Goal: Task Accomplishment & Management: Complete application form

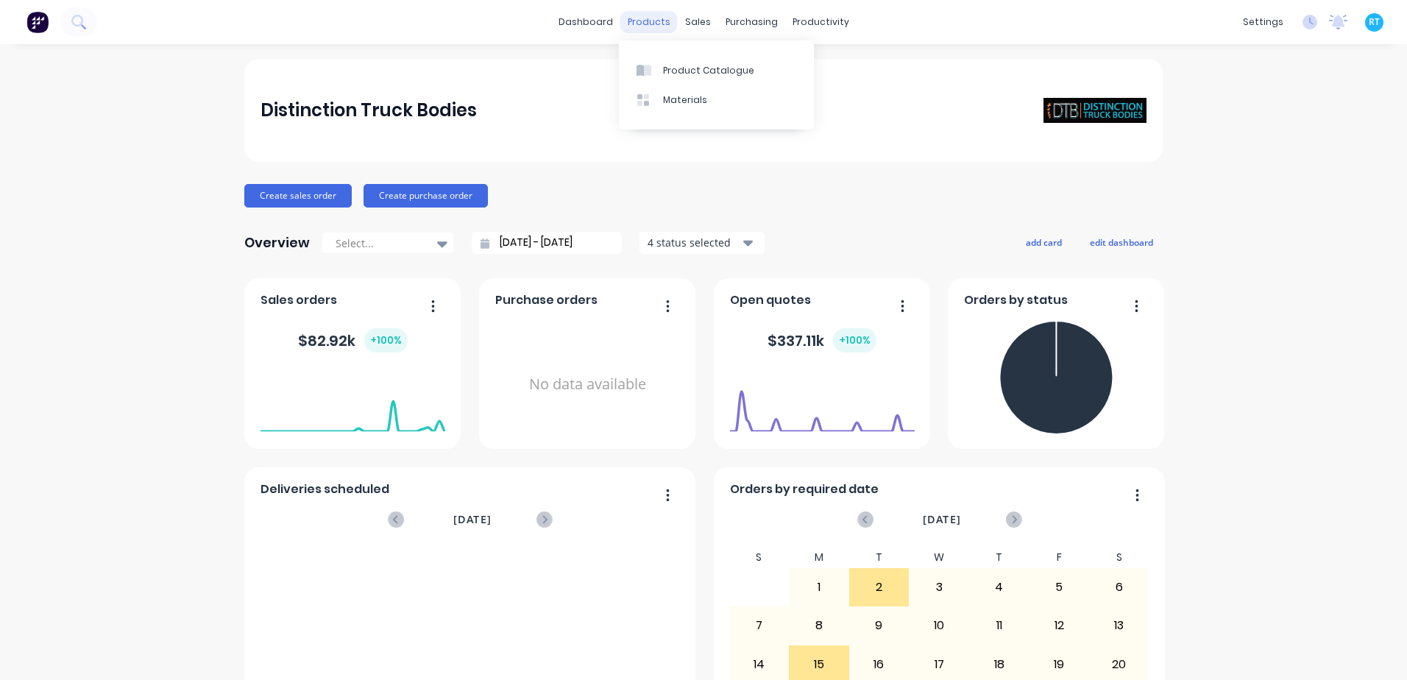
click at [658, 28] on div "products" at bounding box center [648, 22] width 57 height 22
click at [727, 71] on div "Sales Orders" at bounding box center [747, 70] width 60 height 13
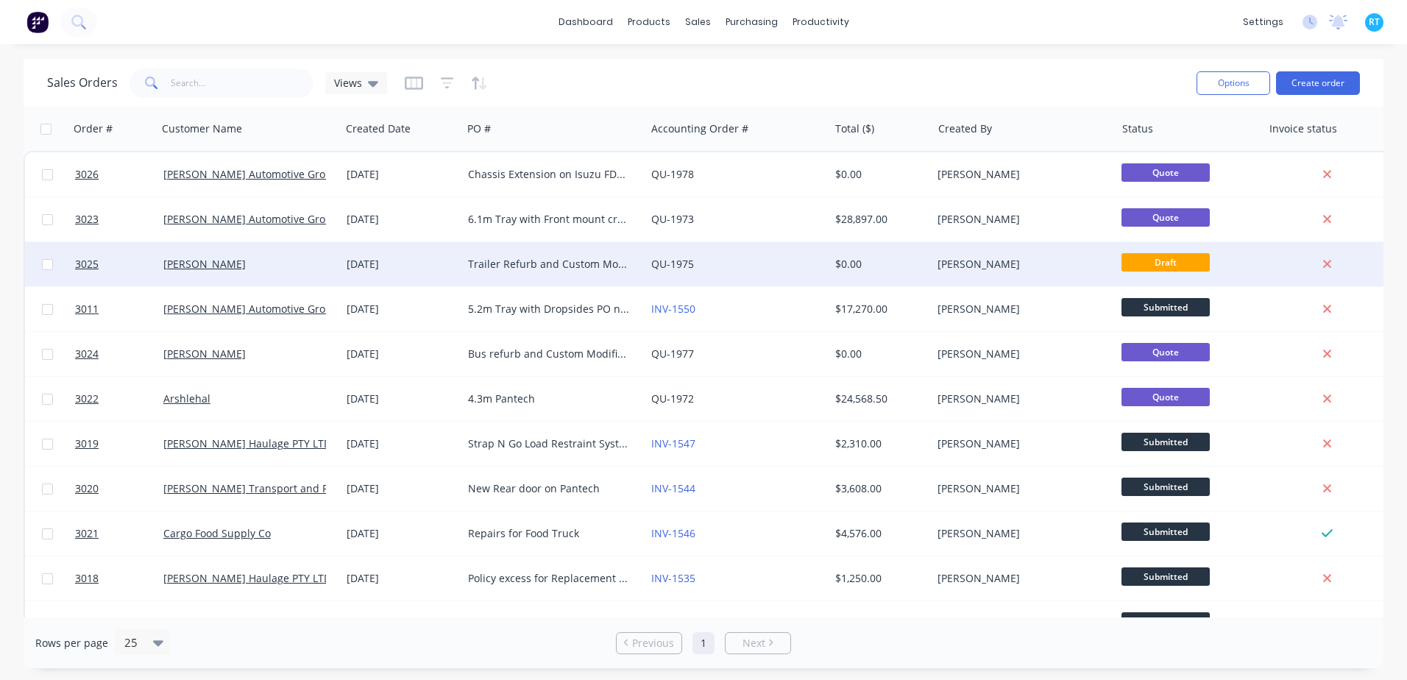
click at [746, 268] on div "QU-1975" at bounding box center [732, 264] width 163 height 15
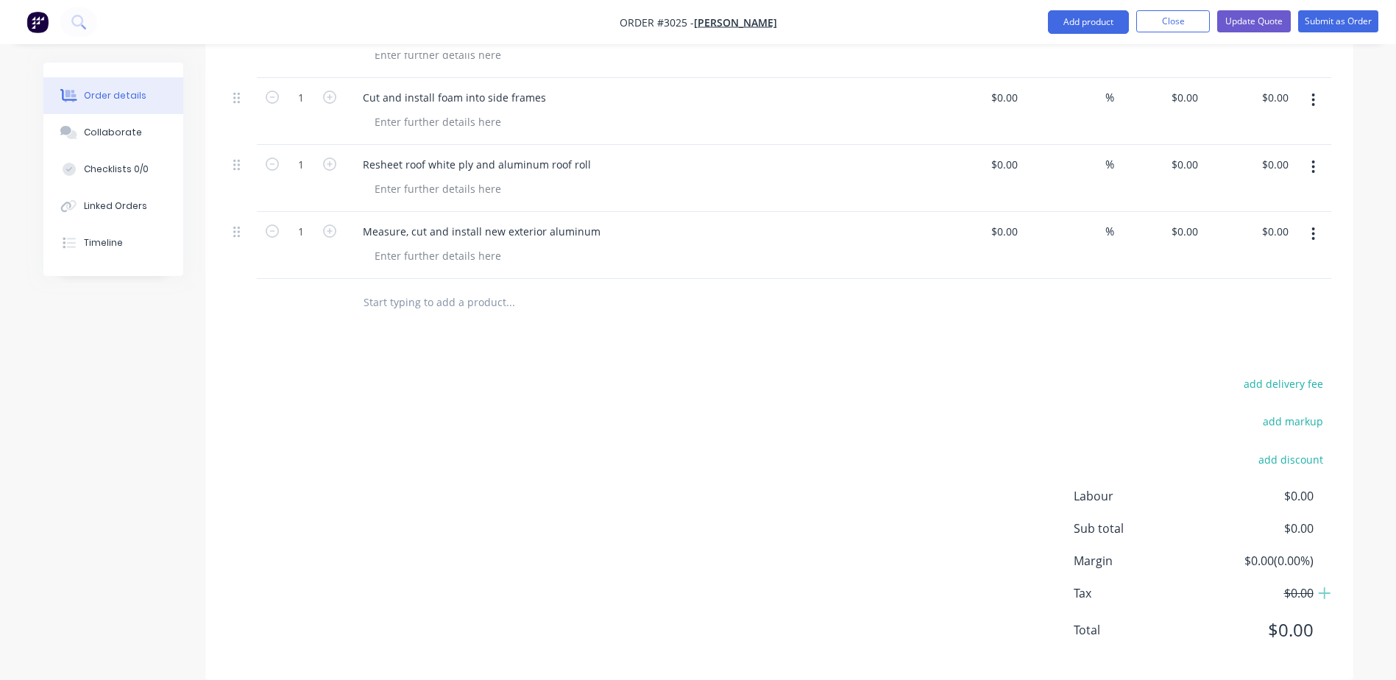
scroll to position [1336, 0]
click at [425, 291] on input "text" at bounding box center [510, 300] width 294 height 29
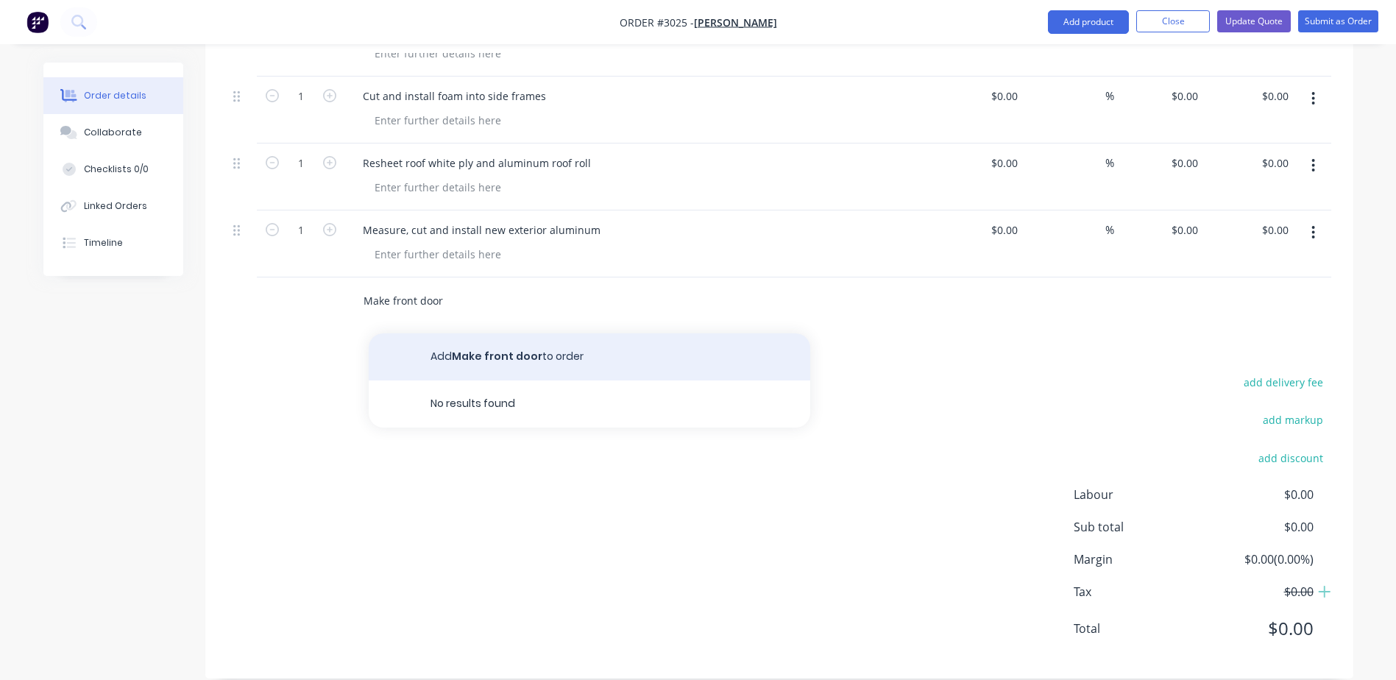
type input "Make front door"
click at [705, 333] on button "Add Make front door to order" at bounding box center [590, 356] width 442 height 47
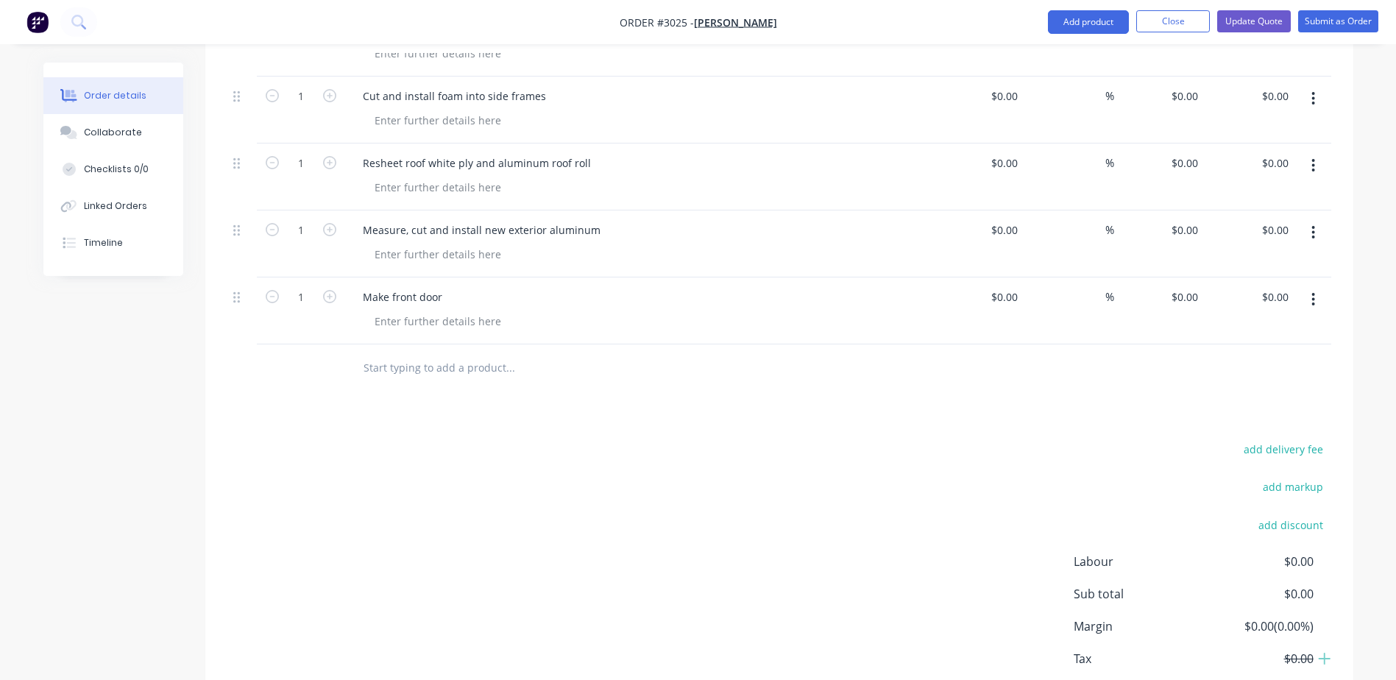
click at [507, 353] on input "text" at bounding box center [510, 367] width 294 height 29
type input "I"
type input "M"
type input "m"
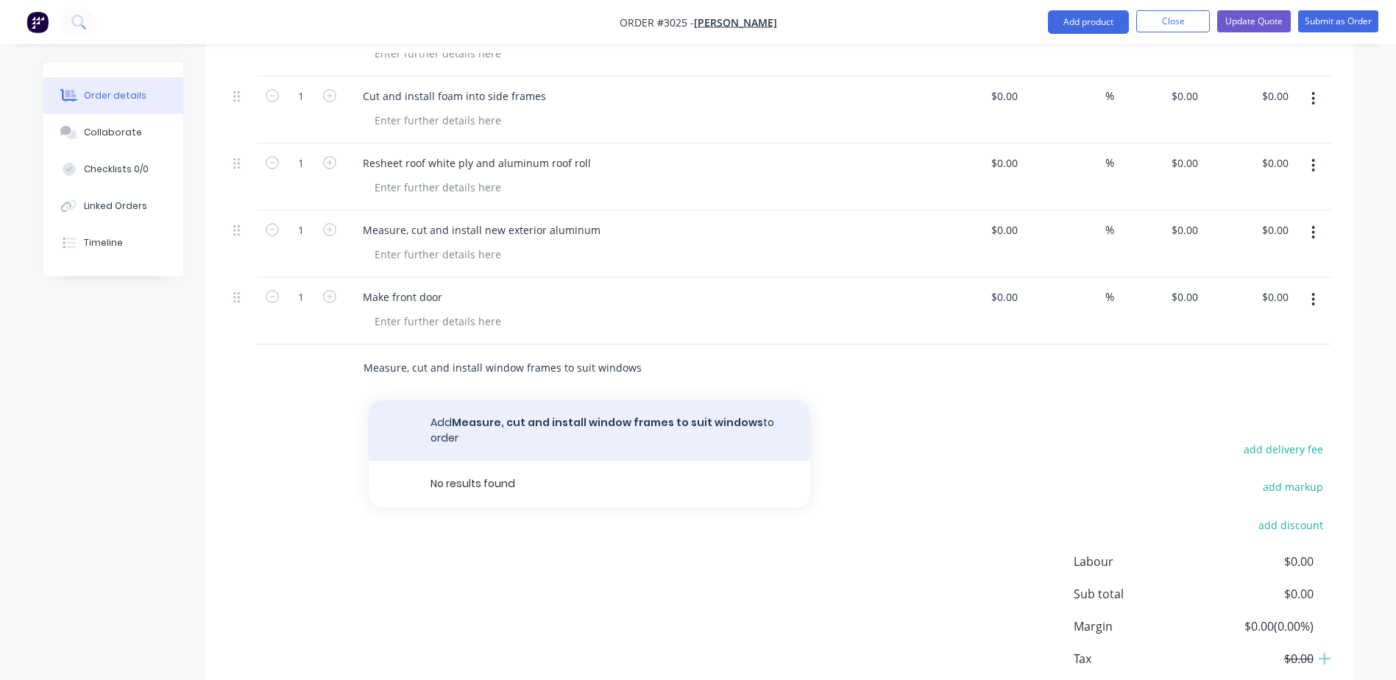
type input "Measure, cut and install window frames to suit windows"
click at [558, 403] on button "Add Measure, cut and install window frames to suit windows to order" at bounding box center [590, 430] width 442 height 60
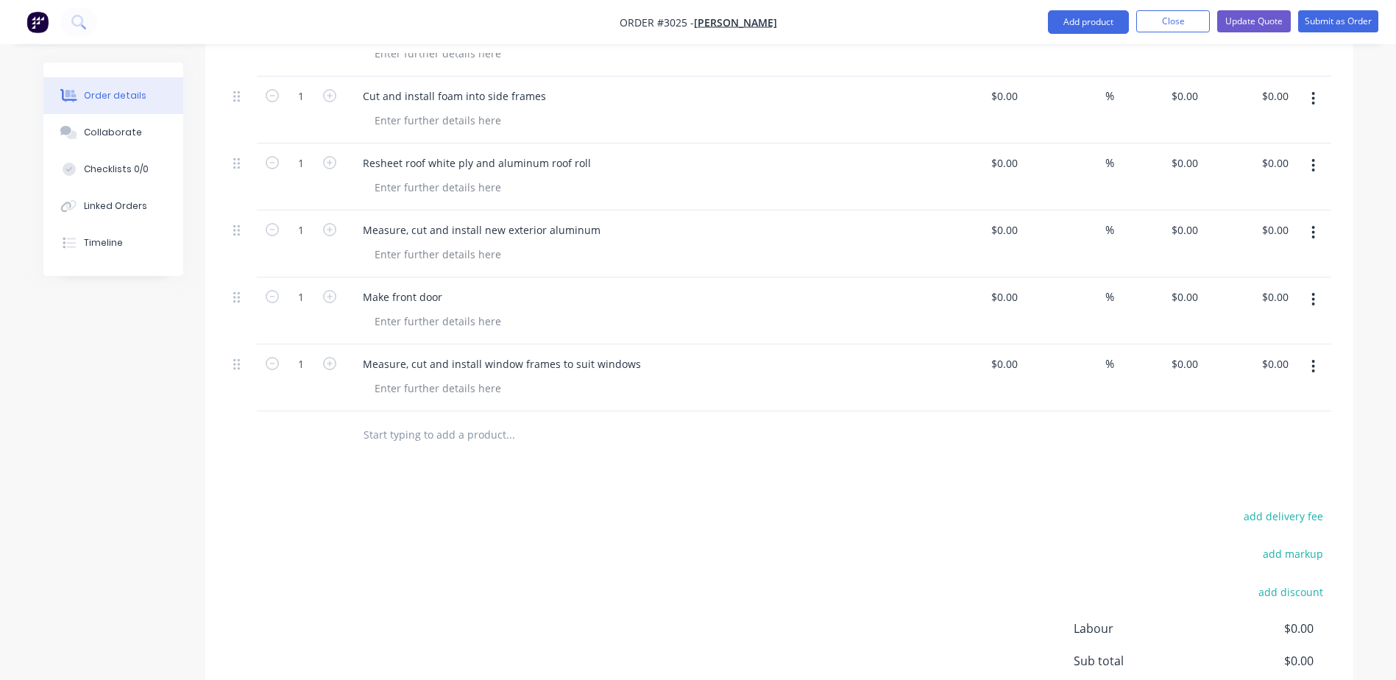
click at [530, 411] on div at bounding box center [610, 435] width 530 height 48
click at [522, 420] on input "text" at bounding box center [510, 434] width 294 height 29
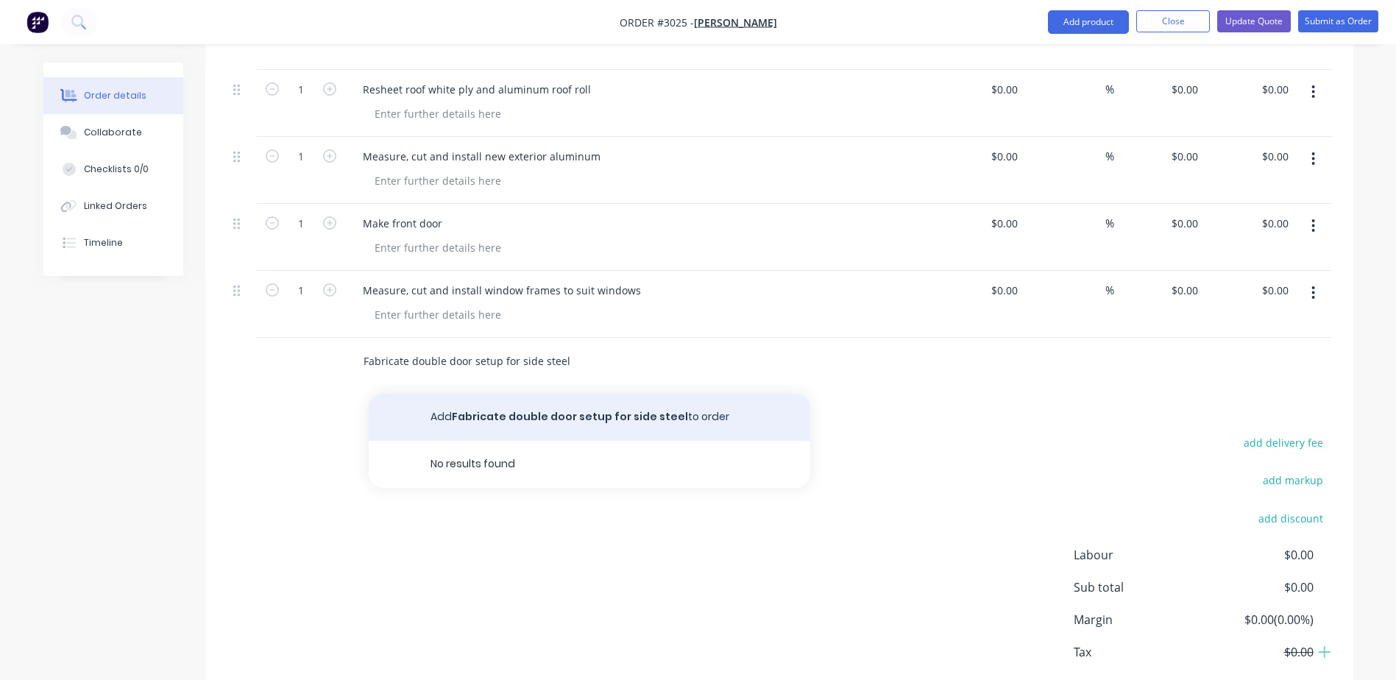
type input "Fabricate double door setup for side steel"
click at [525, 406] on button "Add Fabricate double door setup for side steel to order" at bounding box center [590, 417] width 442 height 47
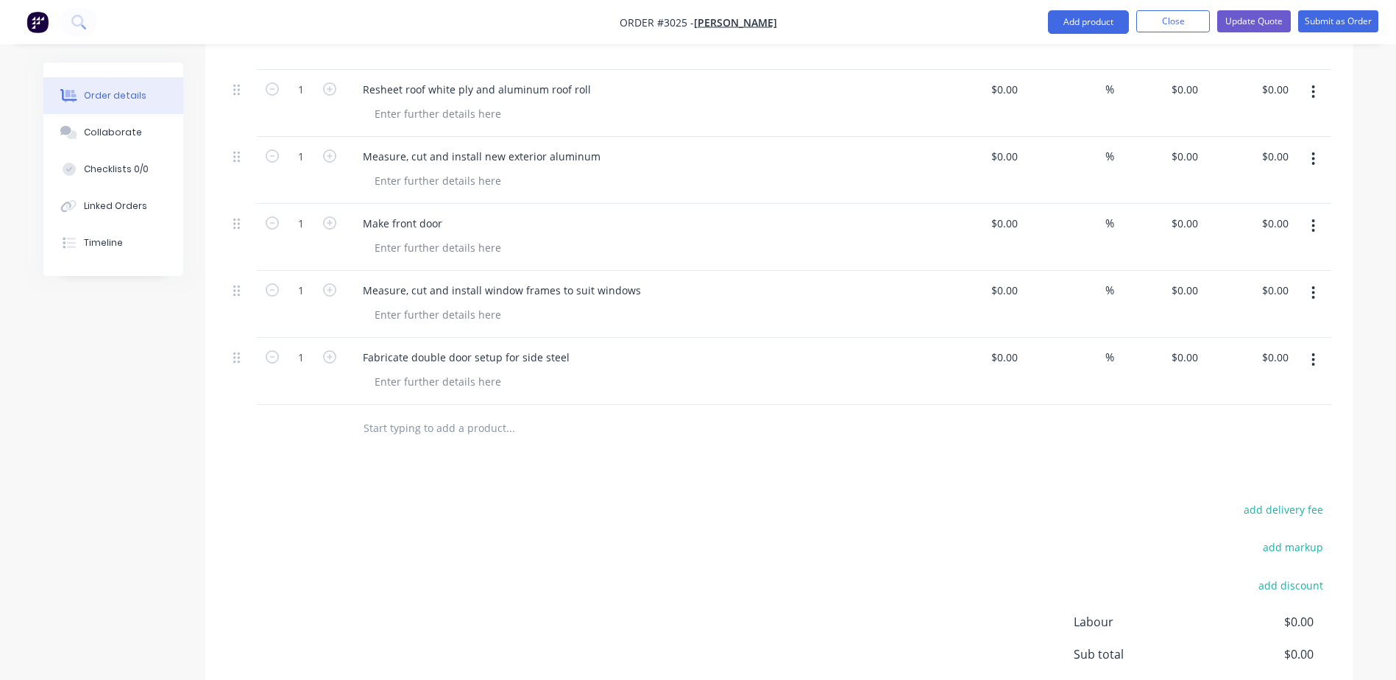
click at [523, 414] on input "text" at bounding box center [510, 428] width 294 height 29
type input "2x Smaller flush cams"
click at [486, 481] on button "Add 2x Smaller flush cams to order" at bounding box center [590, 484] width 442 height 47
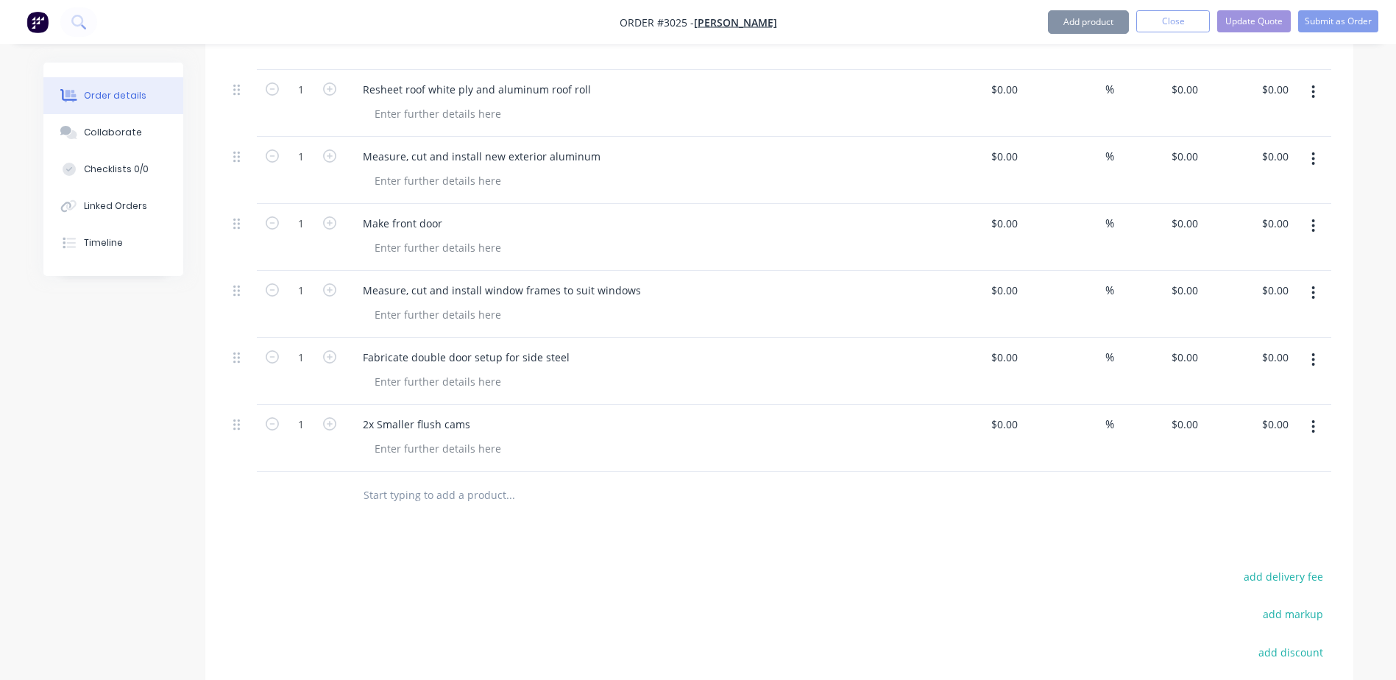
click at [433, 472] on div at bounding box center [610, 496] width 530 height 48
click at [431, 481] on input "text" at bounding box center [510, 495] width 294 height 29
click at [429, 488] on input "text" at bounding box center [510, 495] width 294 height 29
click at [458, 414] on div "2x Smaller flush cams" at bounding box center [416, 424] width 131 height 21
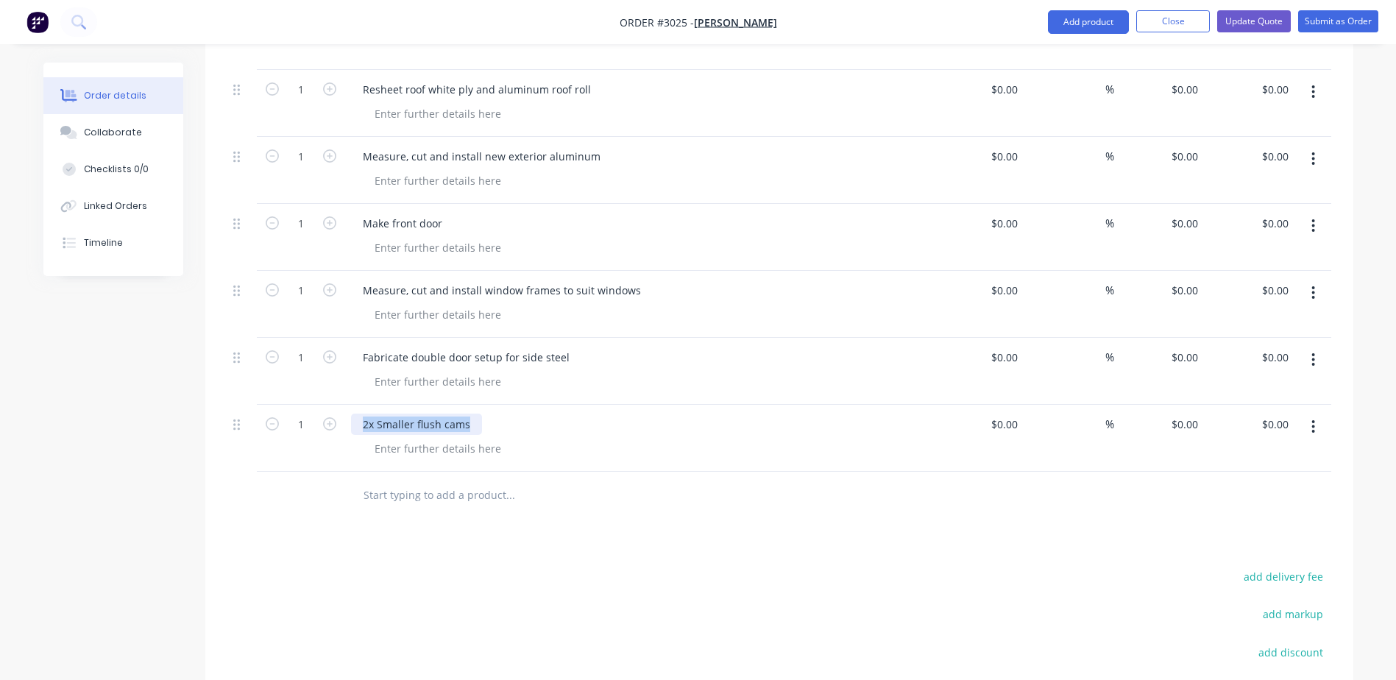
drag, startPoint x: 470, startPoint y: 406, endPoint x: 358, endPoint y: 406, distance: 112.6
click at [358, 414] on div "2x Smaller flush cams" at bounding box center [416, 424] width 131 height 21
click at [438, 371] on div at bounding box center [438, 381] width 150 height 21
click at [443, 371] on div at bounding box center [438, 381] width 150 height 21
paste div
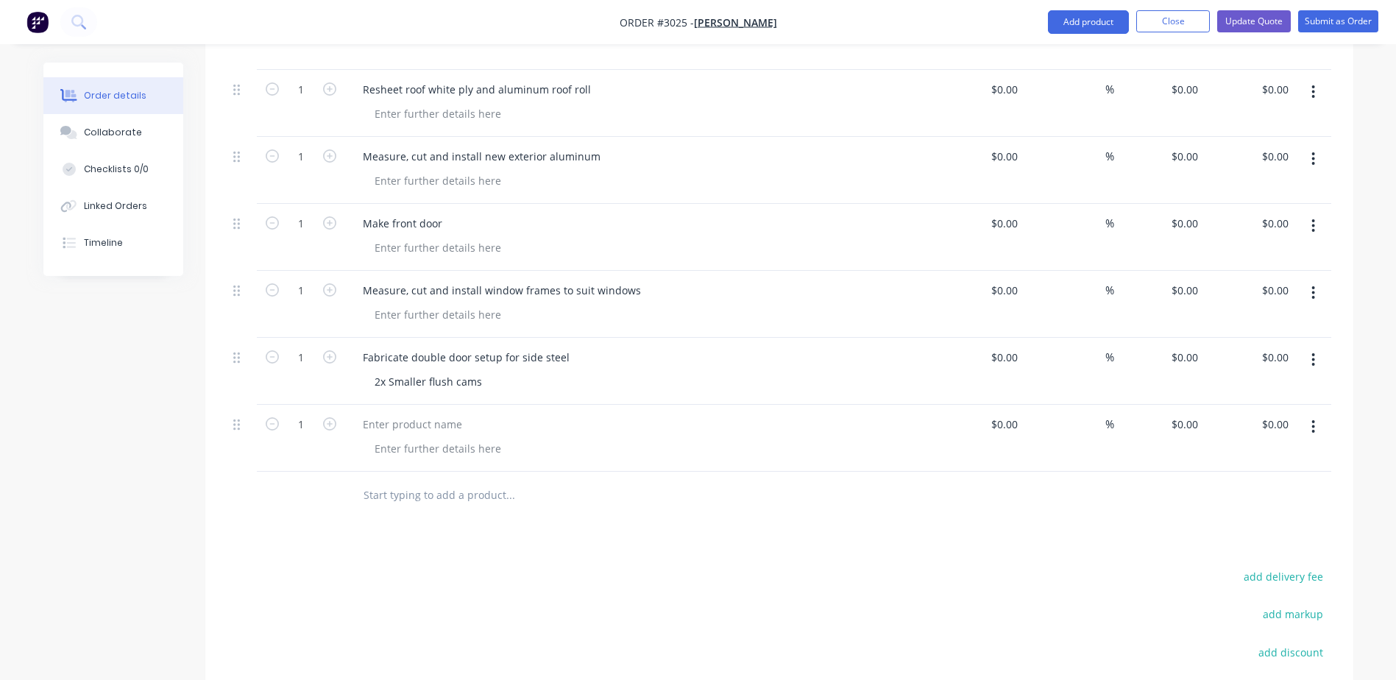
click at [542, 405] on div at bounding box center [639, 438] width 589 height 67
click at [430, 438] on div at bounding box center [438, 448] width 150 height 21
click at [400, 414] on div at bounding box center [412, 424] width 123 height 21
click at [439, 481] on input "text" at bounding box center [510, 495] width 294 height 29
type input "Fabricate rear tailgate"
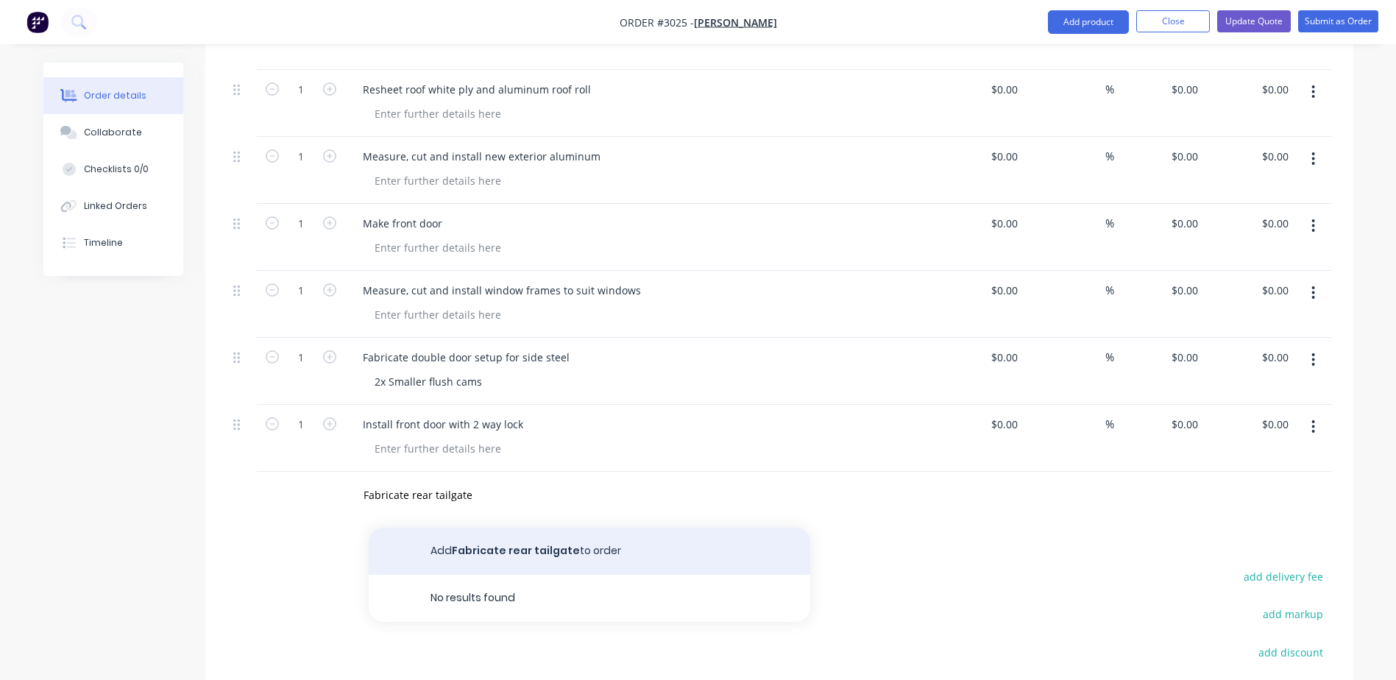
click at [486, 528] on button "Add Fabricate rear tailgate to order" at bounding box center [590, 551] width 442 height 47
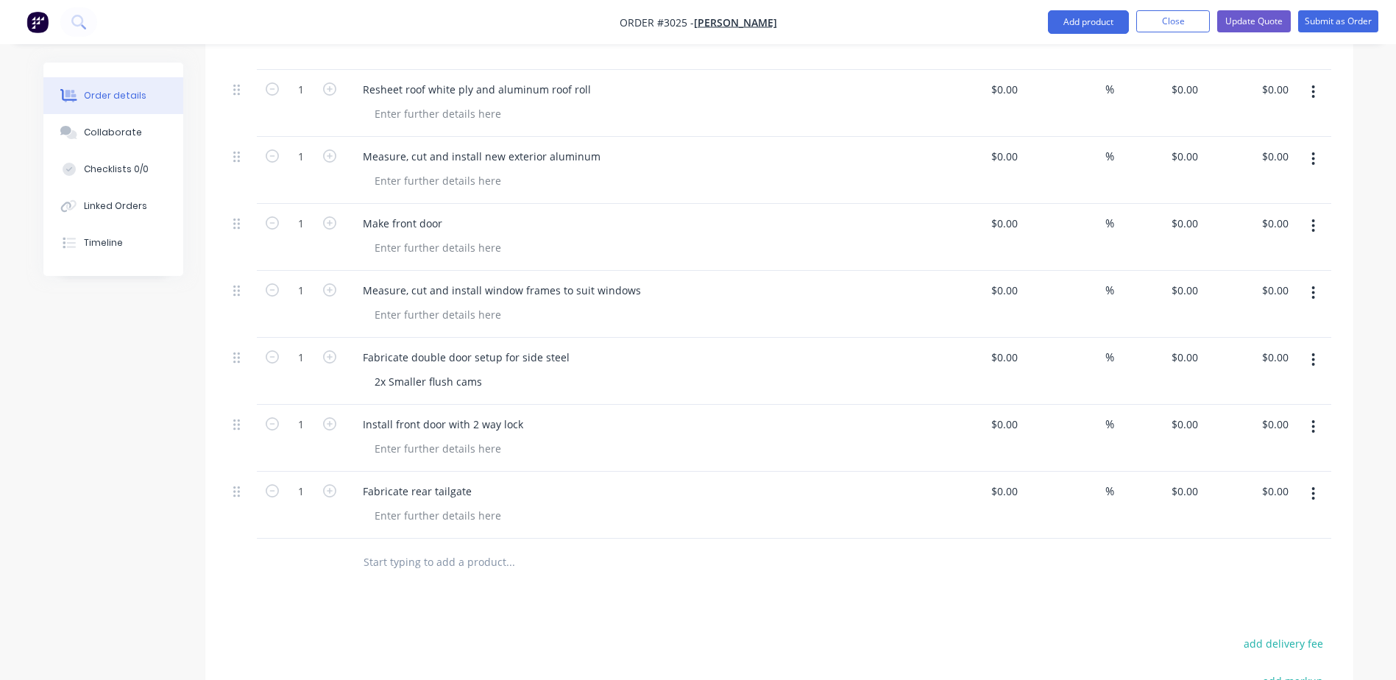
click at [418, 548] on input "text" at bounding box center [510, 562] width 294 height 29
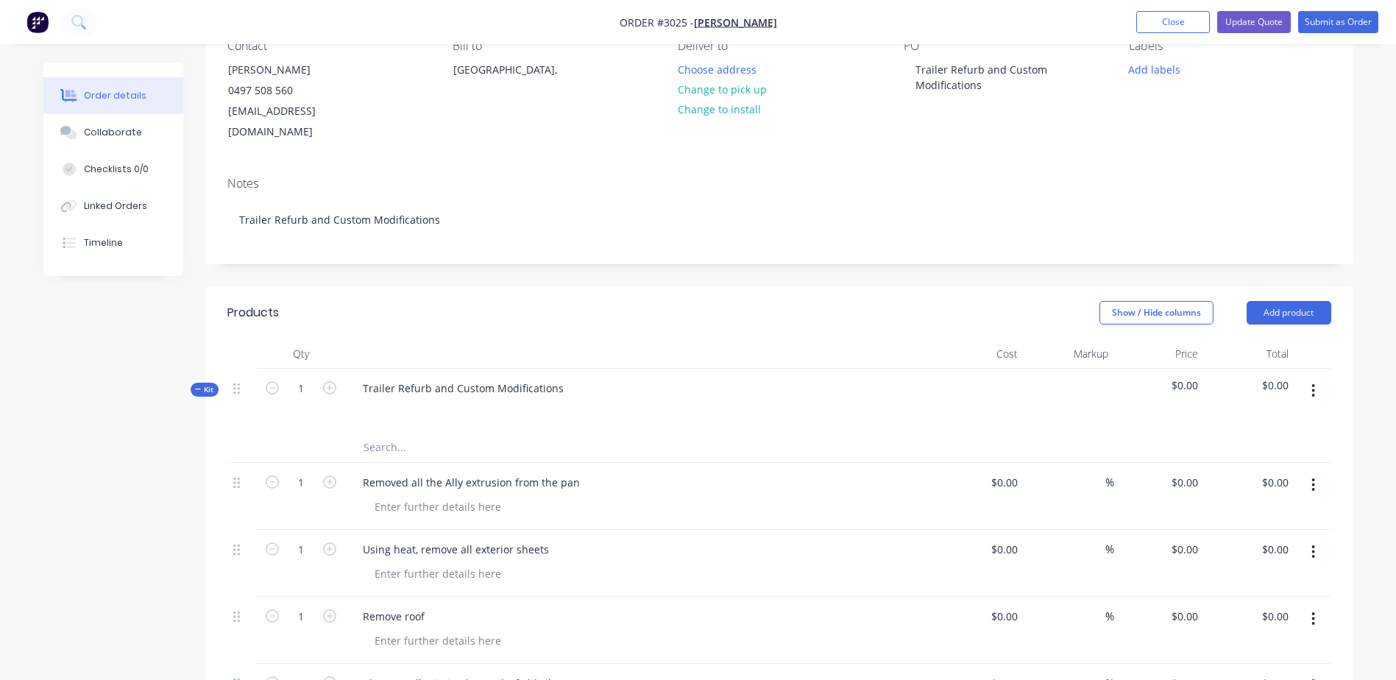
scroll to position [147, 0]
click at [1006, 471] on div "0 0" at bounding box center [1012, 481] width 23 height 21
type input "140"
paste input "140"
type input "$140.00"
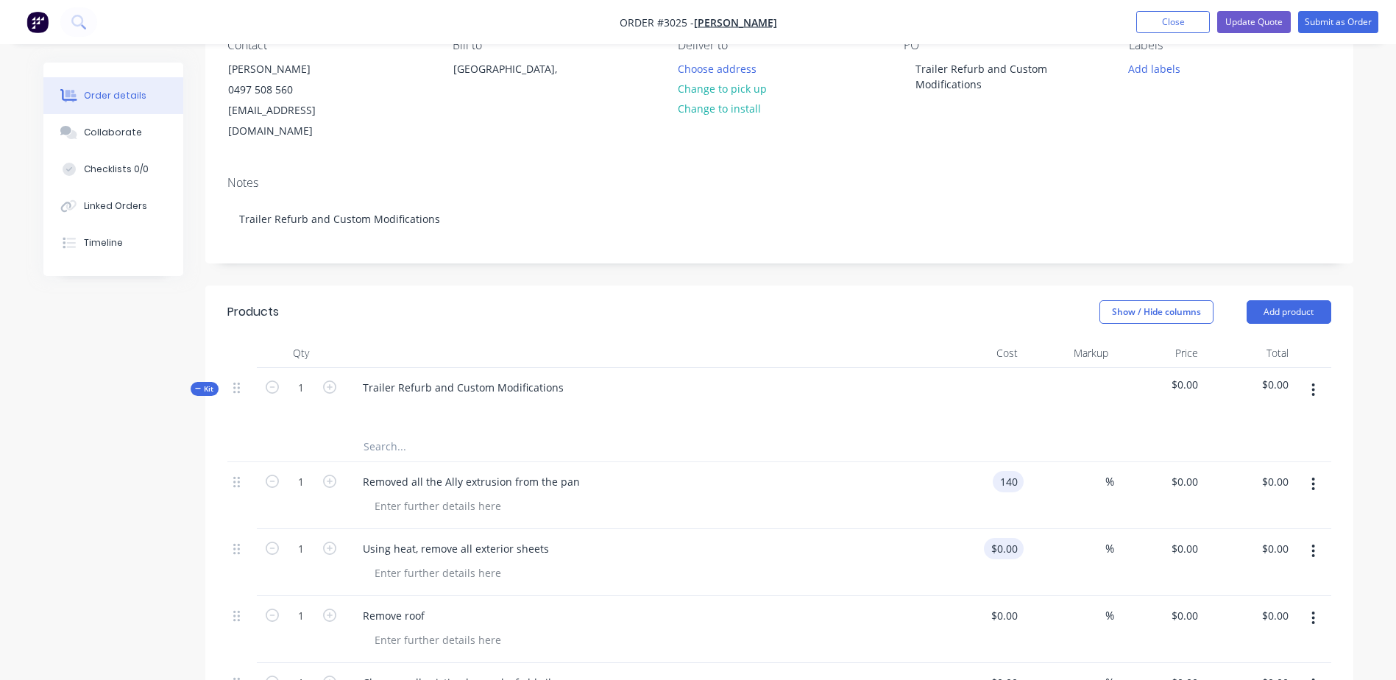
type input "$140.00"
click at [1005, 538] on div "0 0" at bounding box center [1012, 548] width 23 height 21
paste input "14"
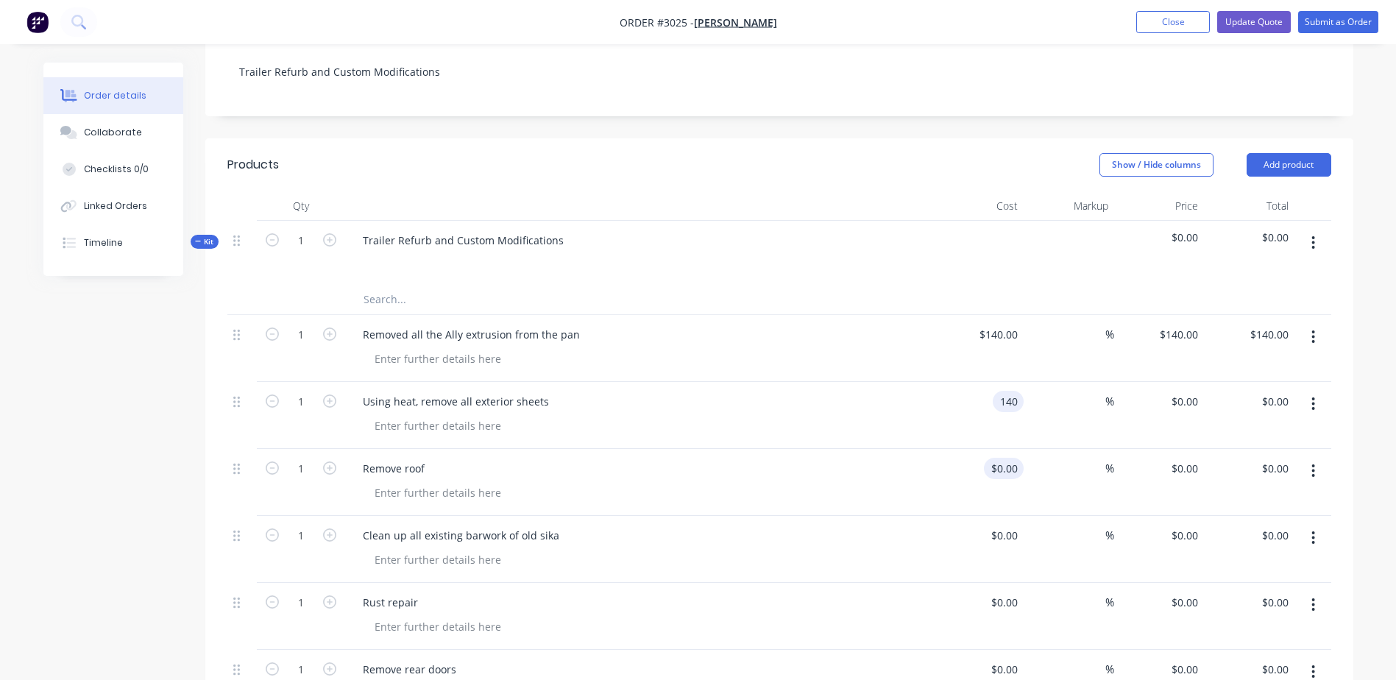
type input "$140.00"
click at [1004, 458] on div "0 $0.00" at bounding box center [1004, 468] width 40 height 21
paste input "14"
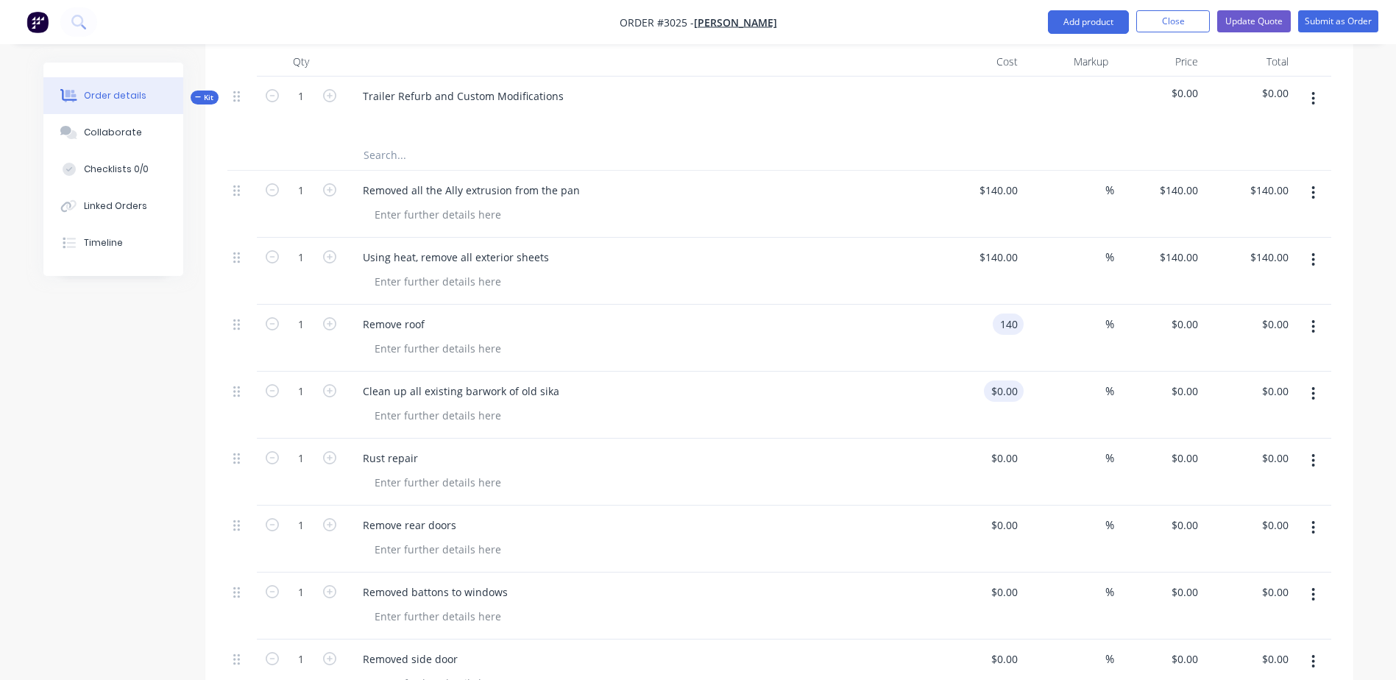
scroll to position [442, 0]
type input "$140.00"
click at [1008, 378] on input "0" at bounding box center [1015, 388] width 17 height 21
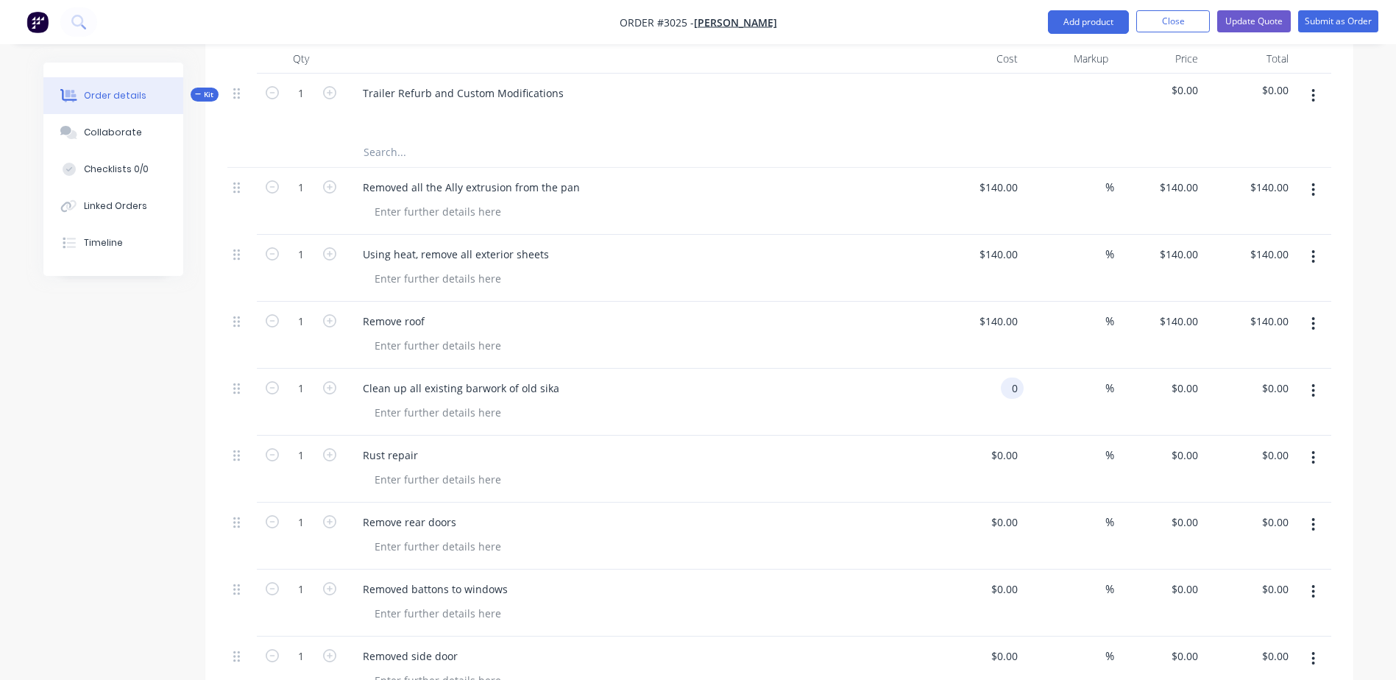
paste input "14"
type input "$140.00"
click at [1005, 444] on div "0 0" at bounding box center [1012, 454] width 23 height 21
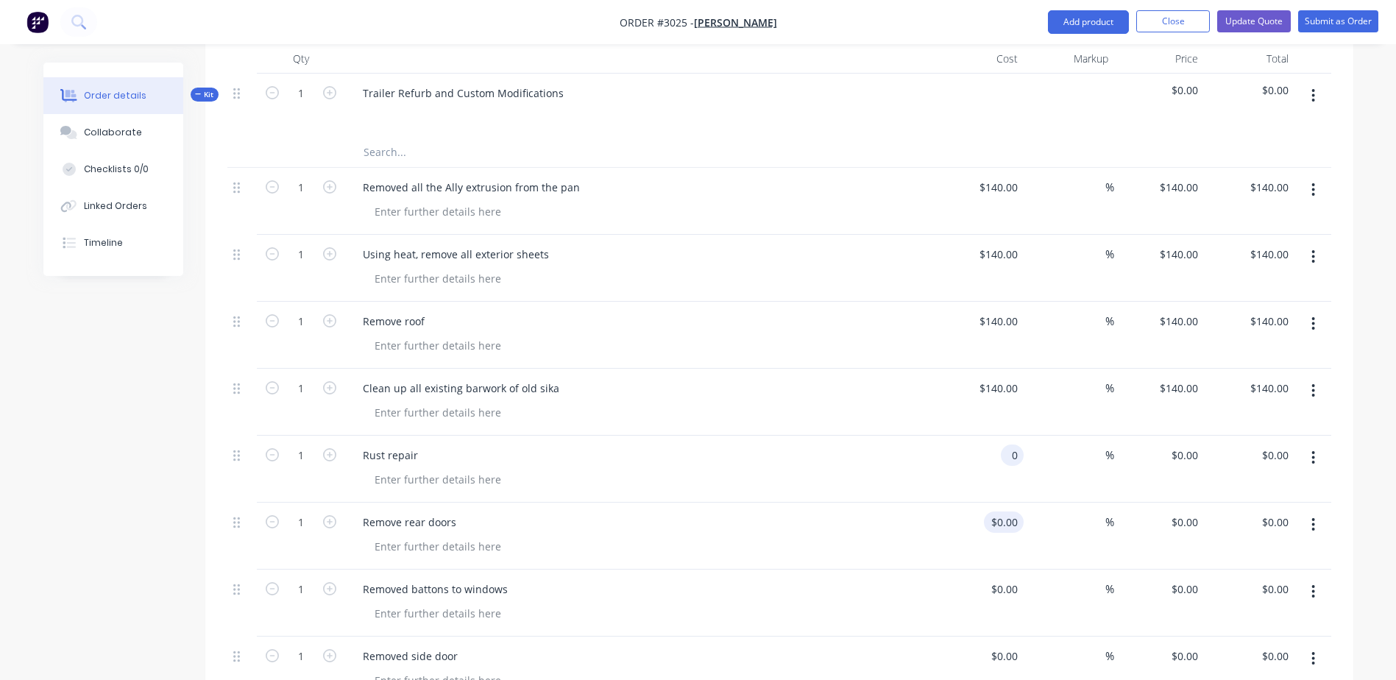
paste input "14"
type input "$140.00"
click at [1014, 511] on input "0" at bounding box center [1015, 521] width 17 height 21
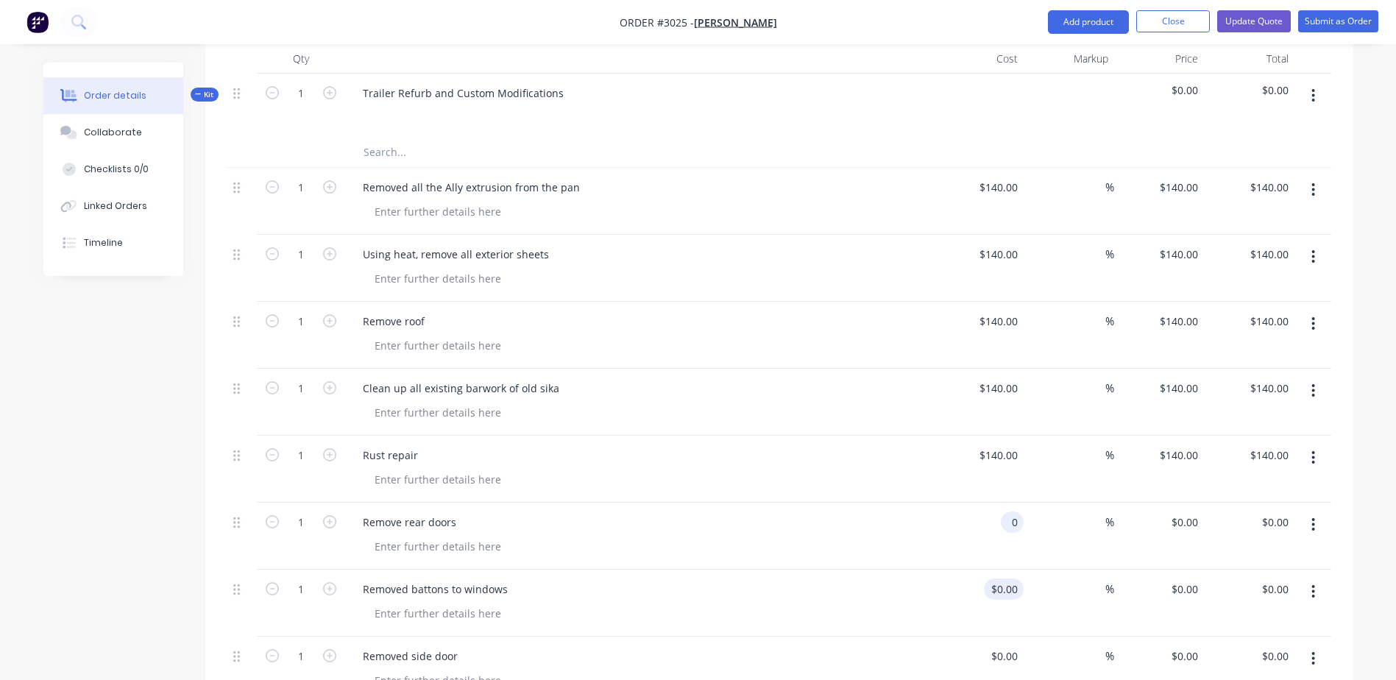
paste input "14"
type input "$140.00"
click at [1002, 570] on div "0 $0.00" at bounding box center [979, 603] width 91 height 67
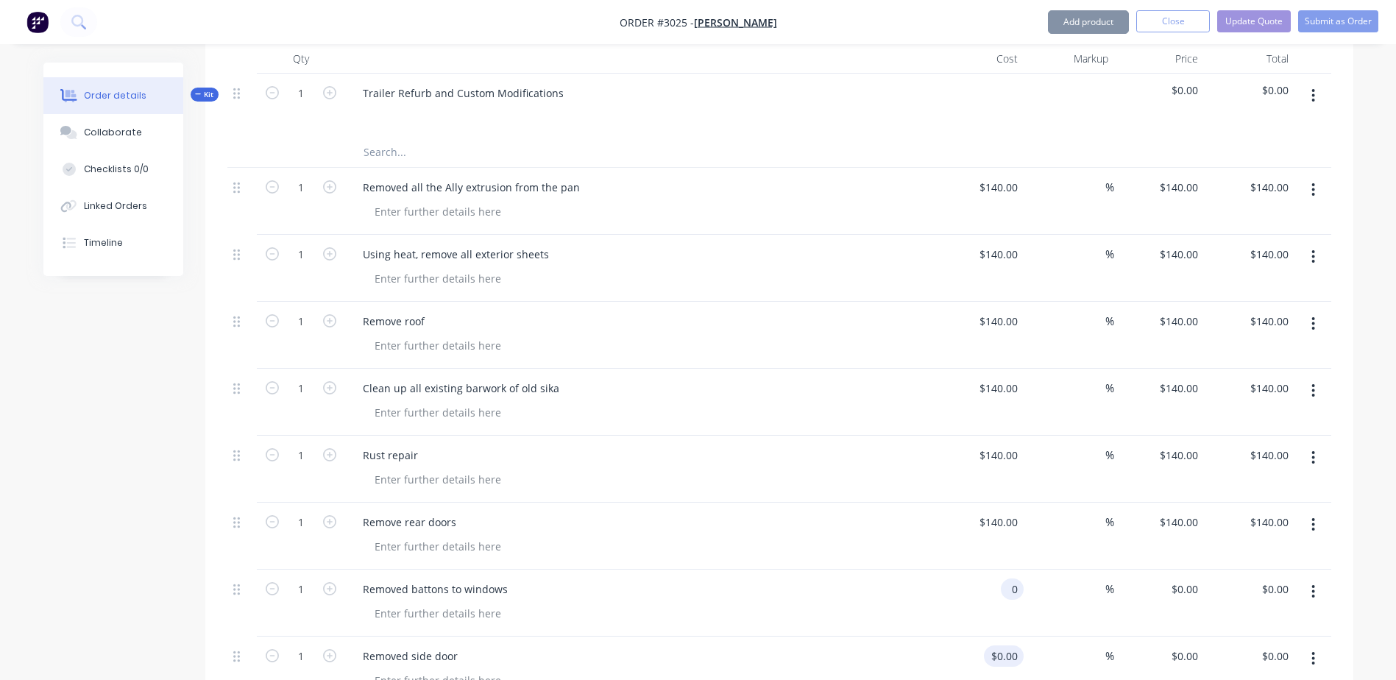
paste input "14"
type input "$140.00"
click at [1000, 637] on div "0 $0.00" at bounding box center [979, 670] width 91 height 67
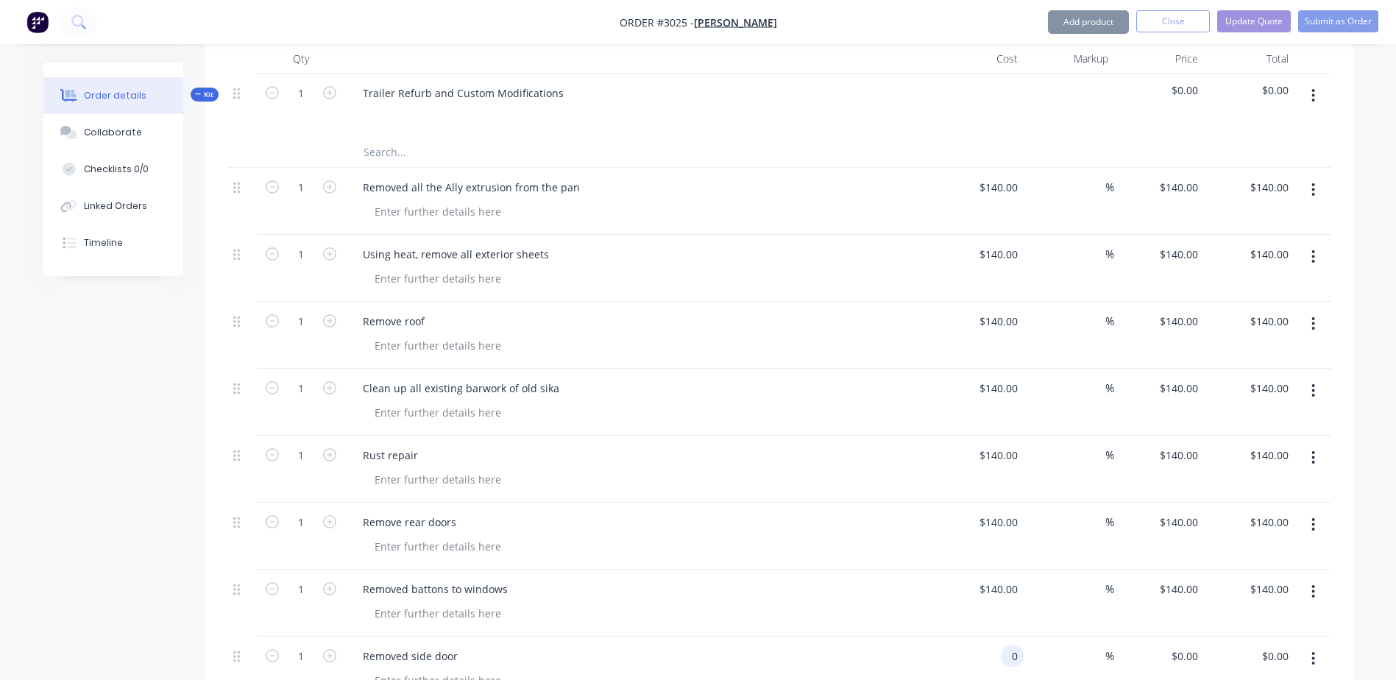
paste input "14"
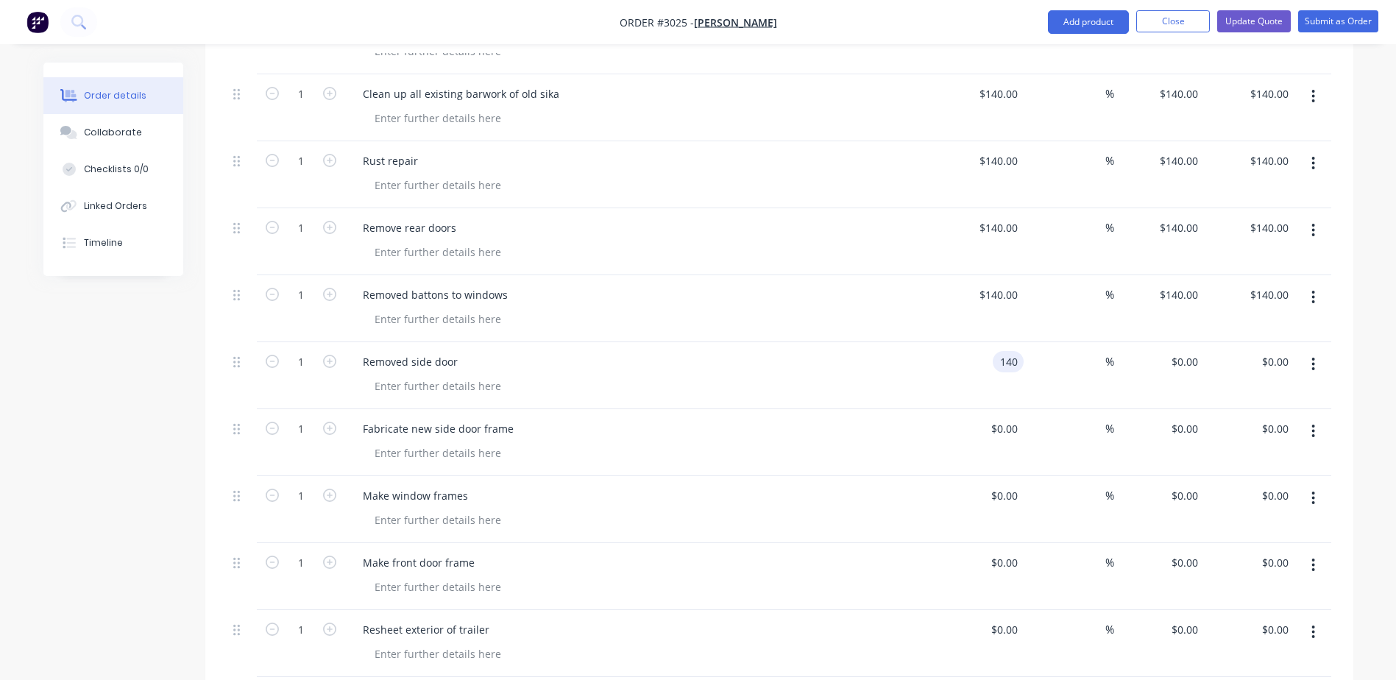
scroll to position [810, 0]
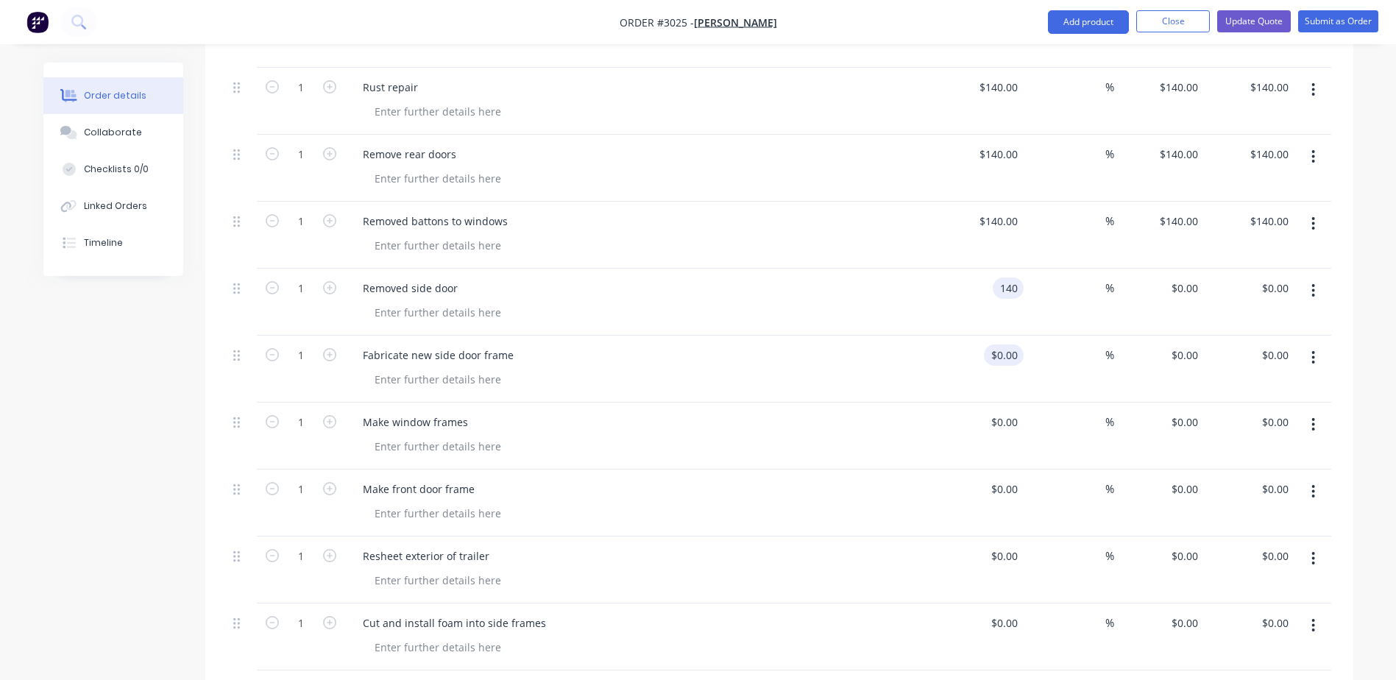
type input "$140.00"
click at [1005, 344] on div "0 $0.00" at bounding box center [1004, 354] width 40 height 21
paste input "14"
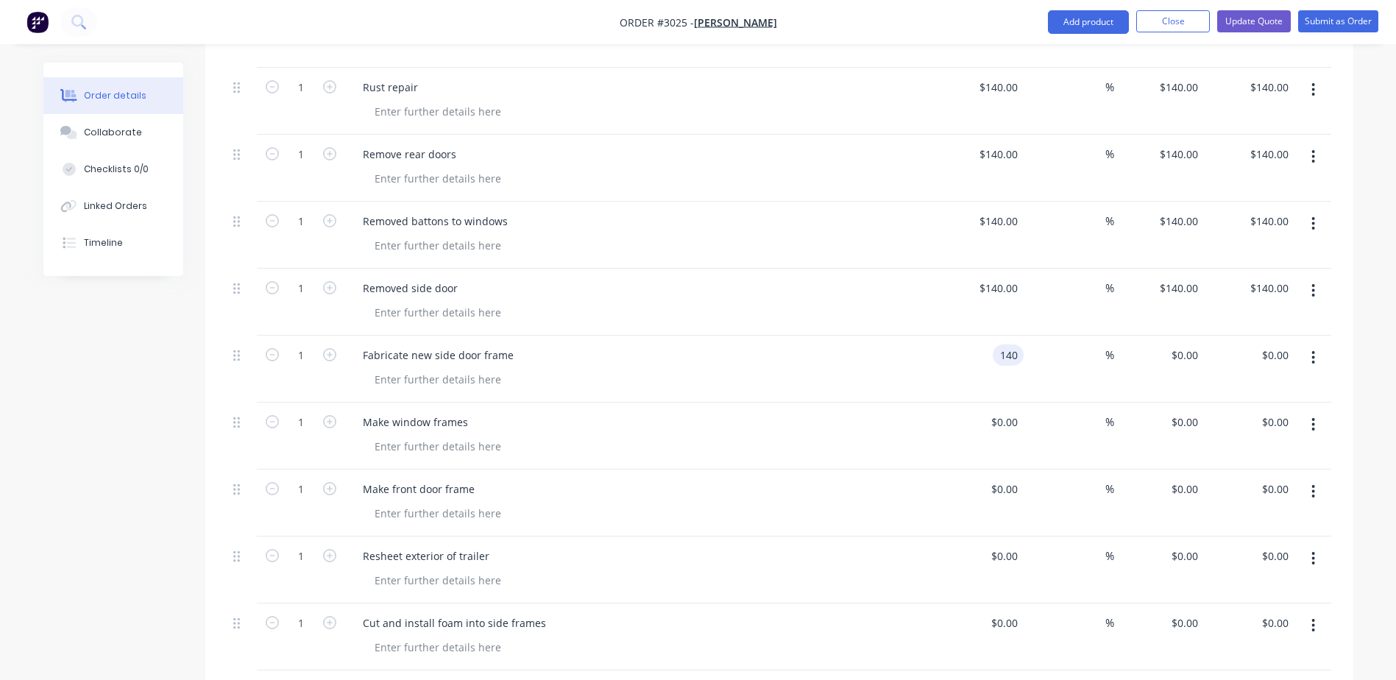
type input "$140.00"
click at [1002, 403] on div "0 $0.00" at bounding box center [979, 436] width 91 height 67
paste input "140"
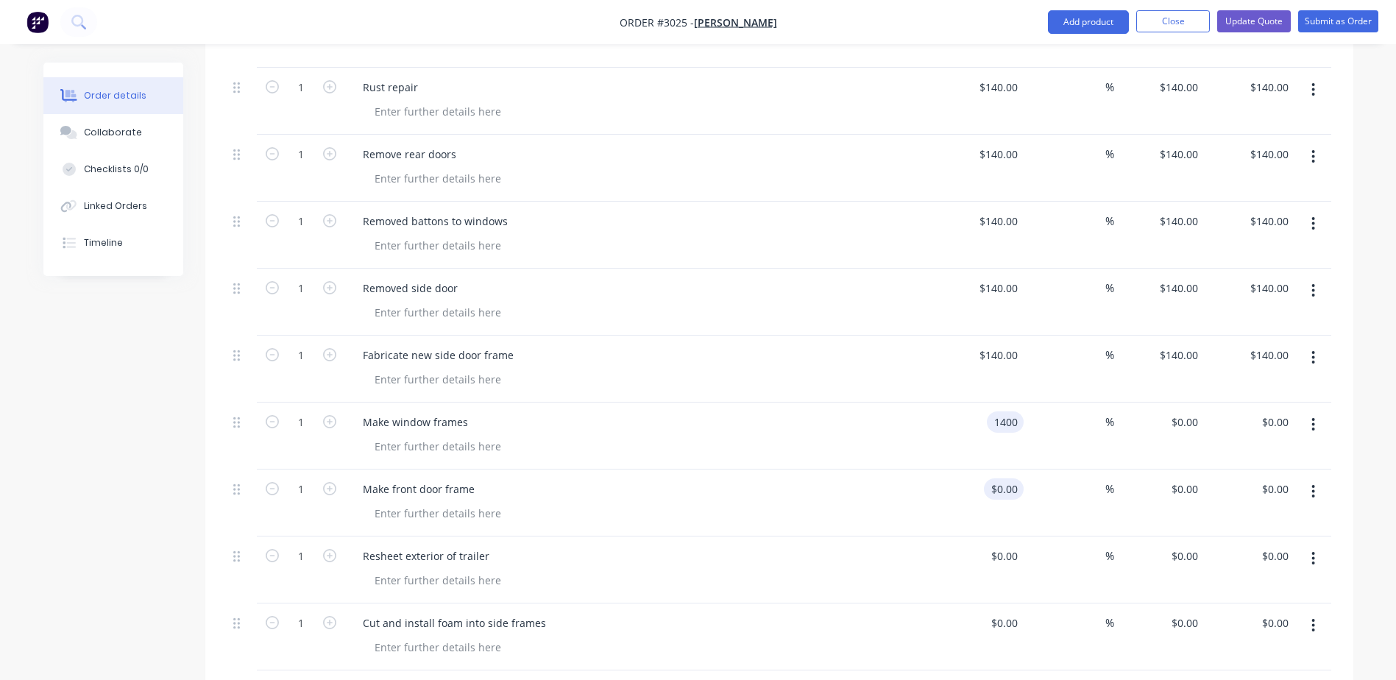
type input "$1,400.00"
click at [1002, 478] on div "0 0" at bounding box center [1012, 488] width 23 height 21
paste input "14"
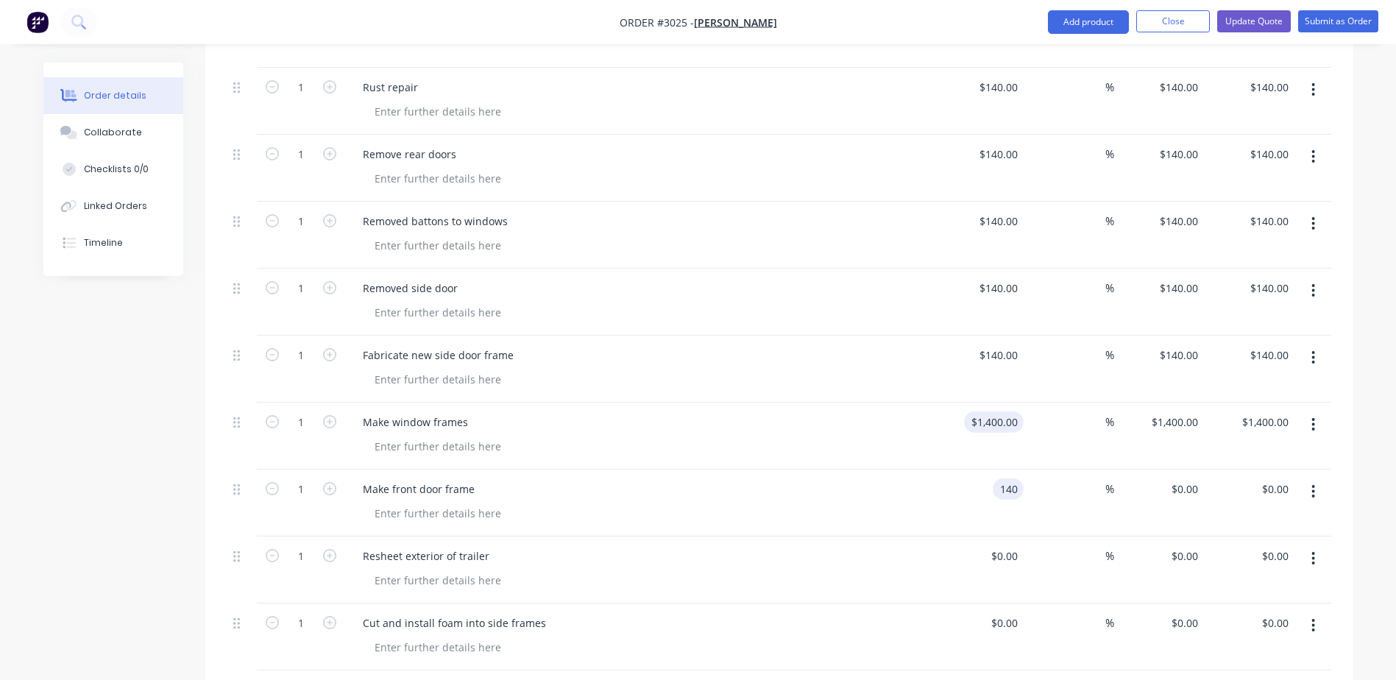
type input "140"
type input "1400"
type input "$140.00"
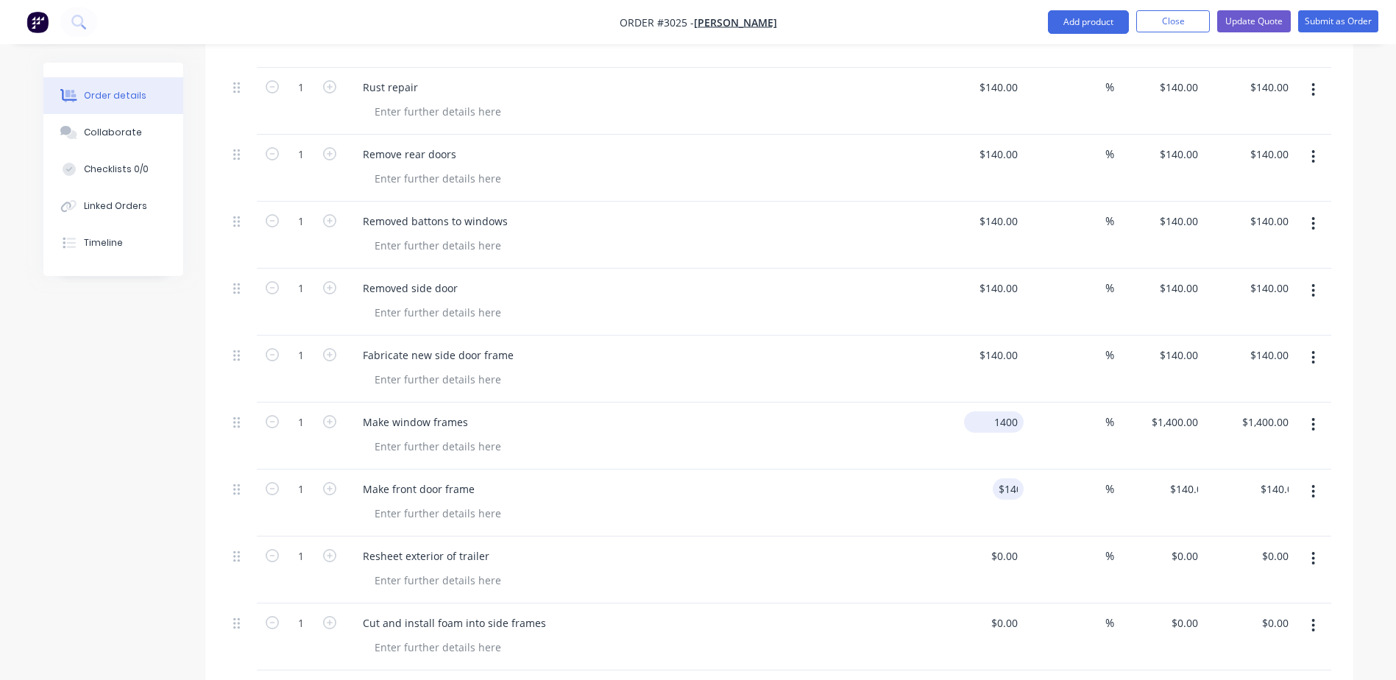
click at [1010, 411] on input "1400" at bounding box center [997, 421] width 54 height 21
paste input
type input "$140.00"
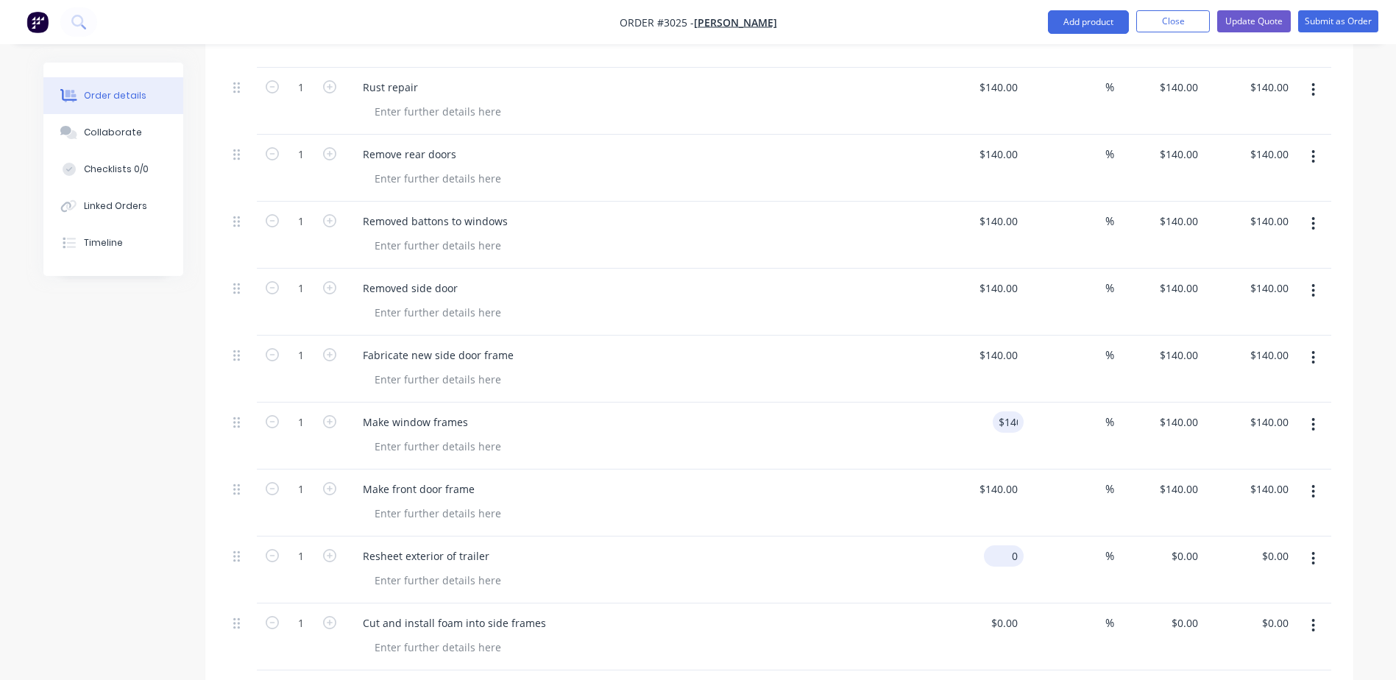
click at [1018, 545] on input "0" at bounding box center [1007, 555] width 34 height 21
paste input "14"
type input "$140.00"
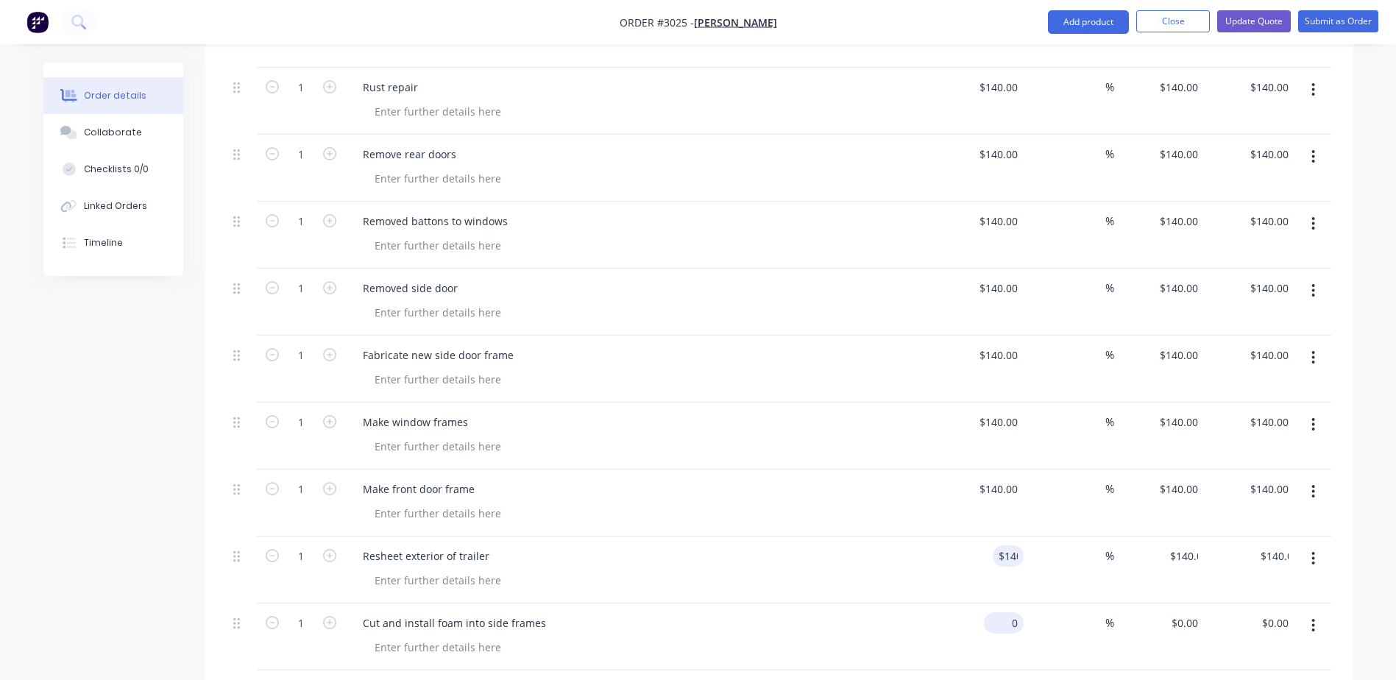
click at [1016, 612] on input "0" at bounding box center [1007, 622] width 34 height 21
paste input "14"
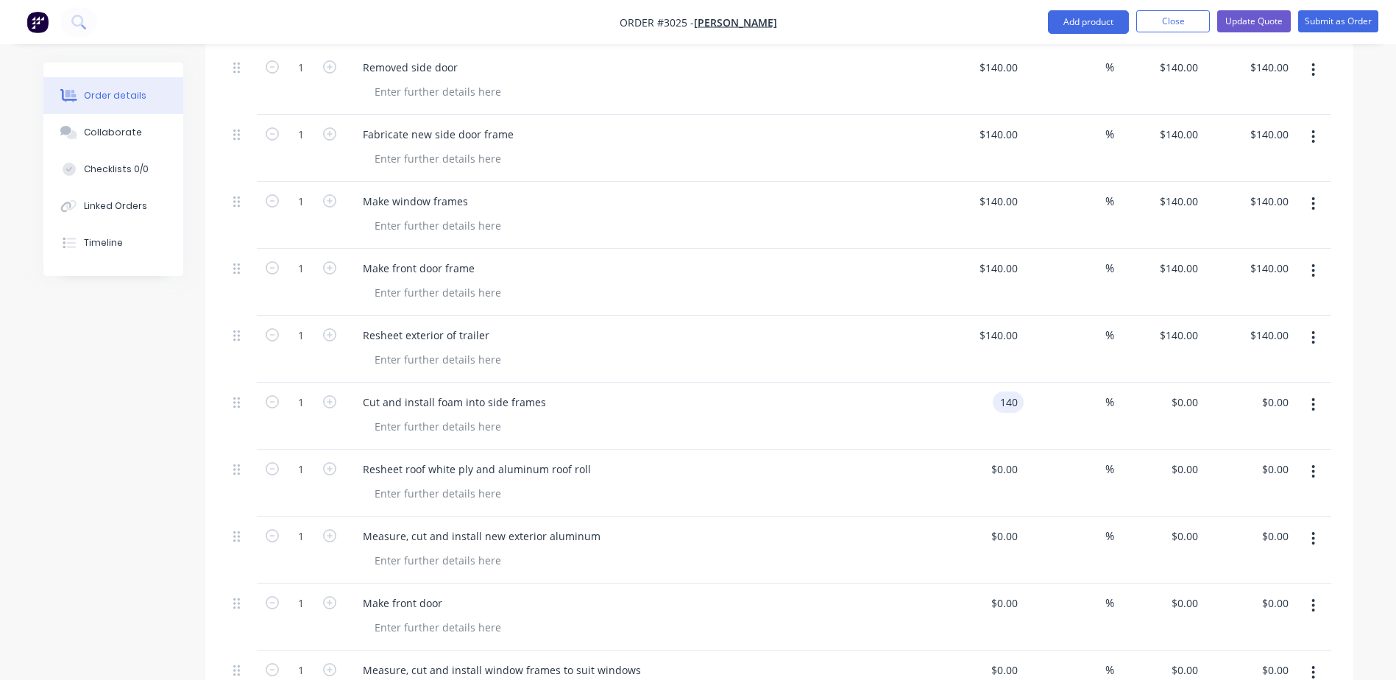
scroll to position [1104, 0]
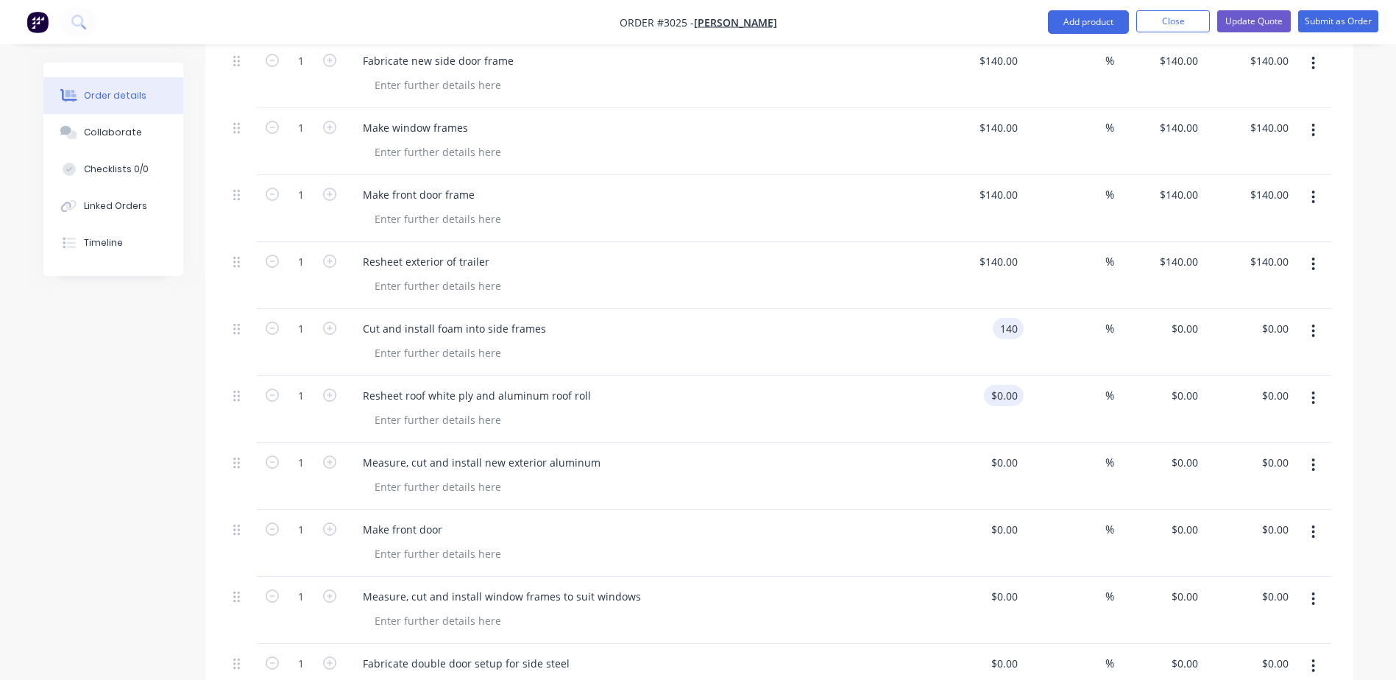
type input "$140.00"
click at [1018, 385] on input "0" at bounding box center [1015, 395] width 17 height 21
paste input "14"
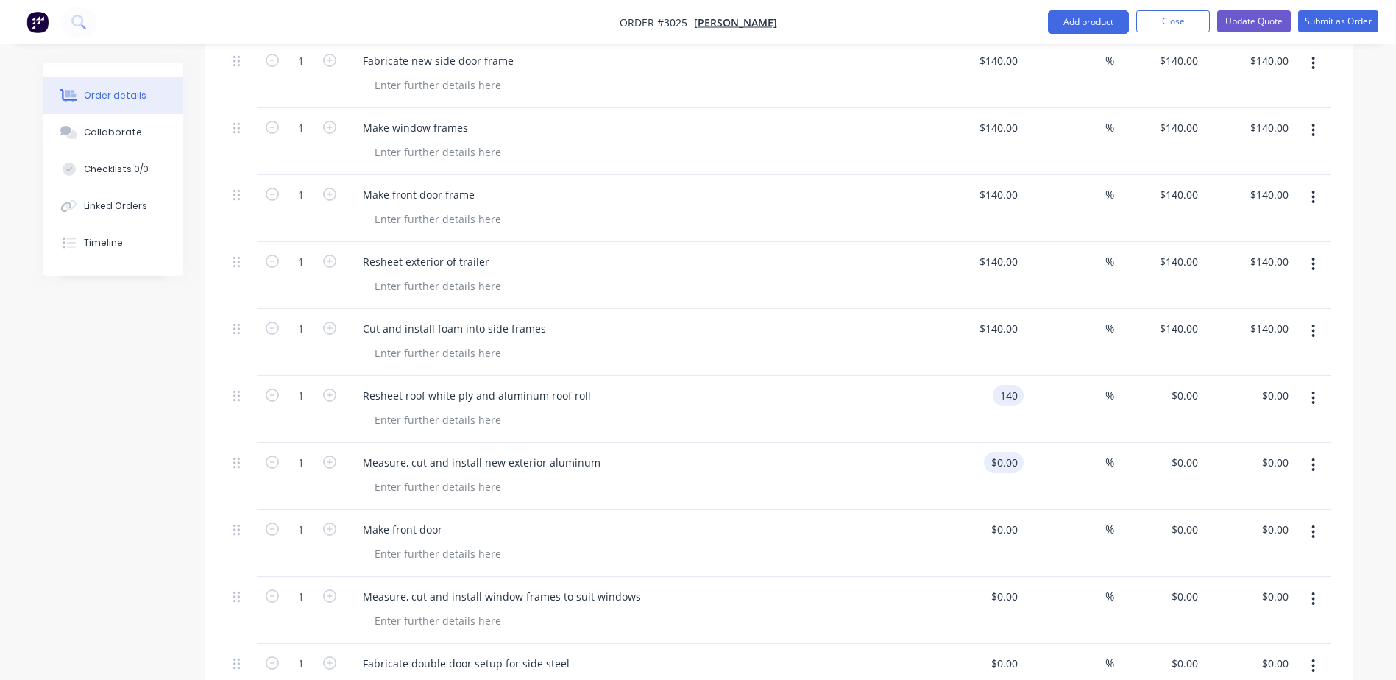
type input "$140.00"
click at [1021, 452] on input "0" at bounding box center [1015, 462] width 17 height 21
paste input "14"
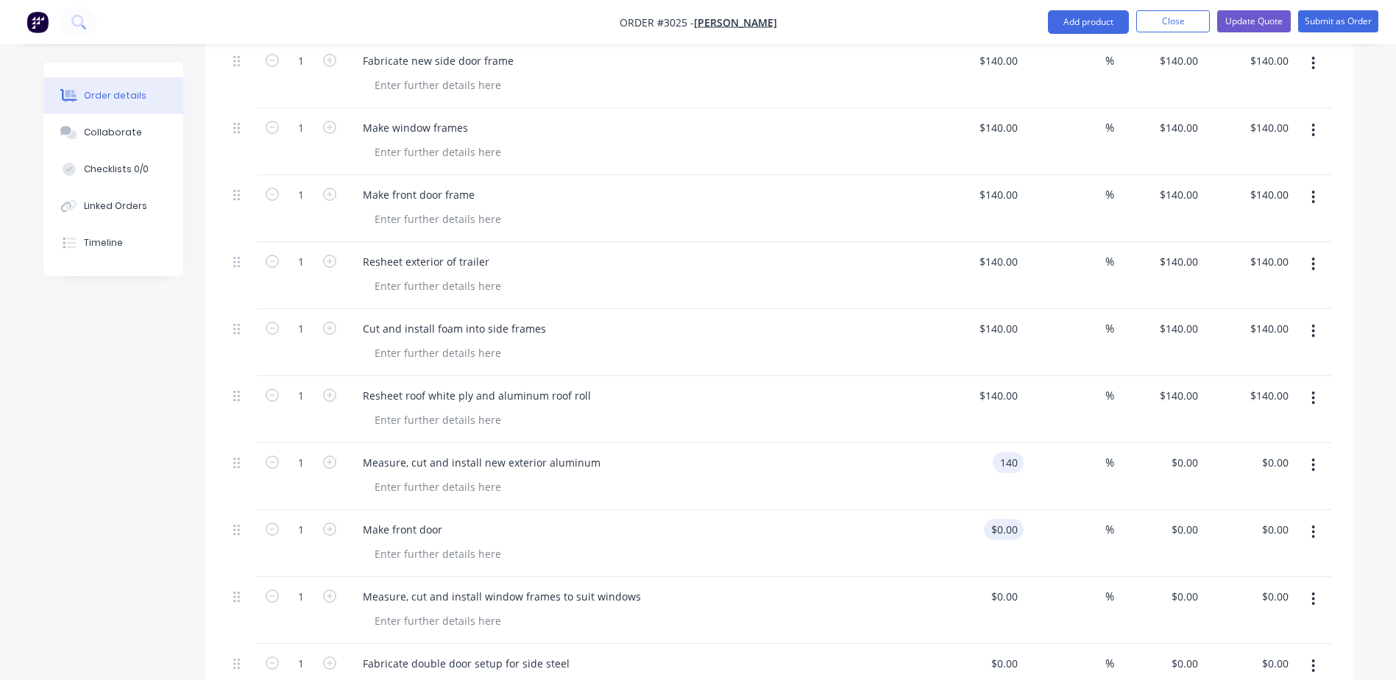
type input "$140.00"
click at [1016, 519] on input at bounding box center [1007, 529] width 34 height 21
paste input "140"
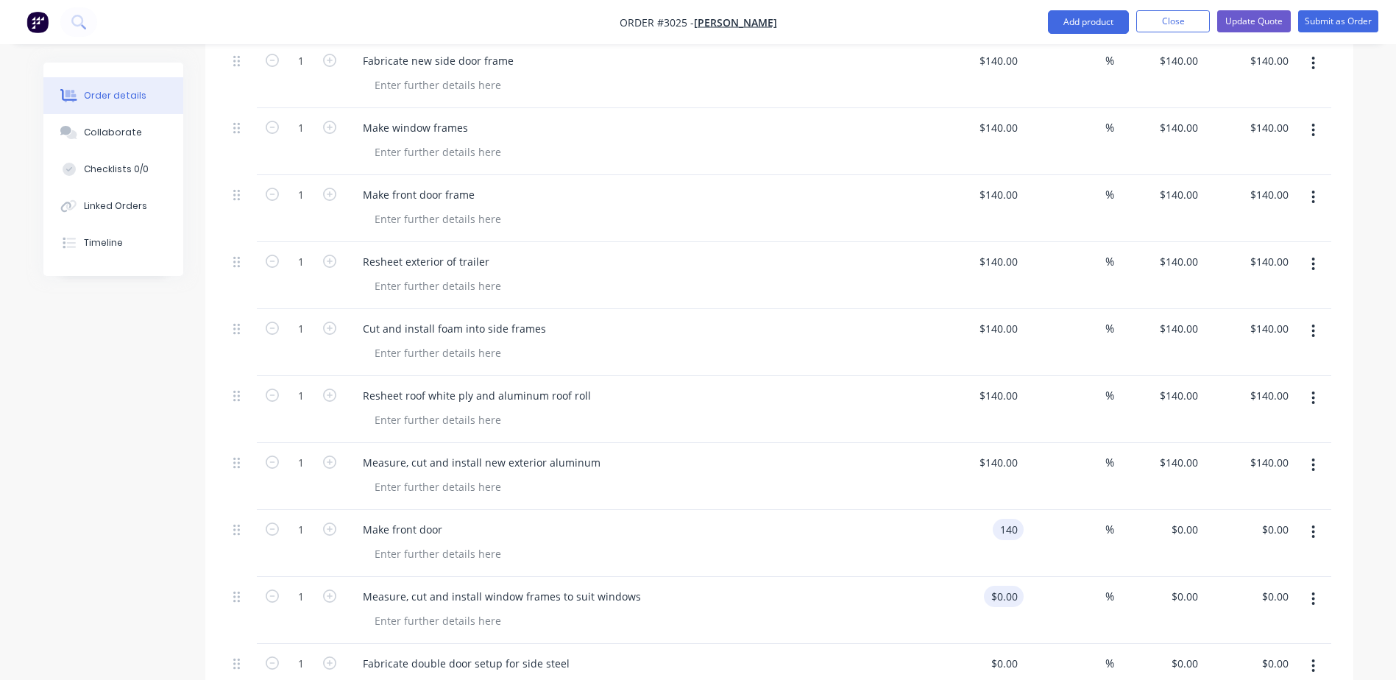
type input "$140.00"
click at [1015, 586] on input at bounding box center [1015, 596] width 17 height 21
paste input "140"
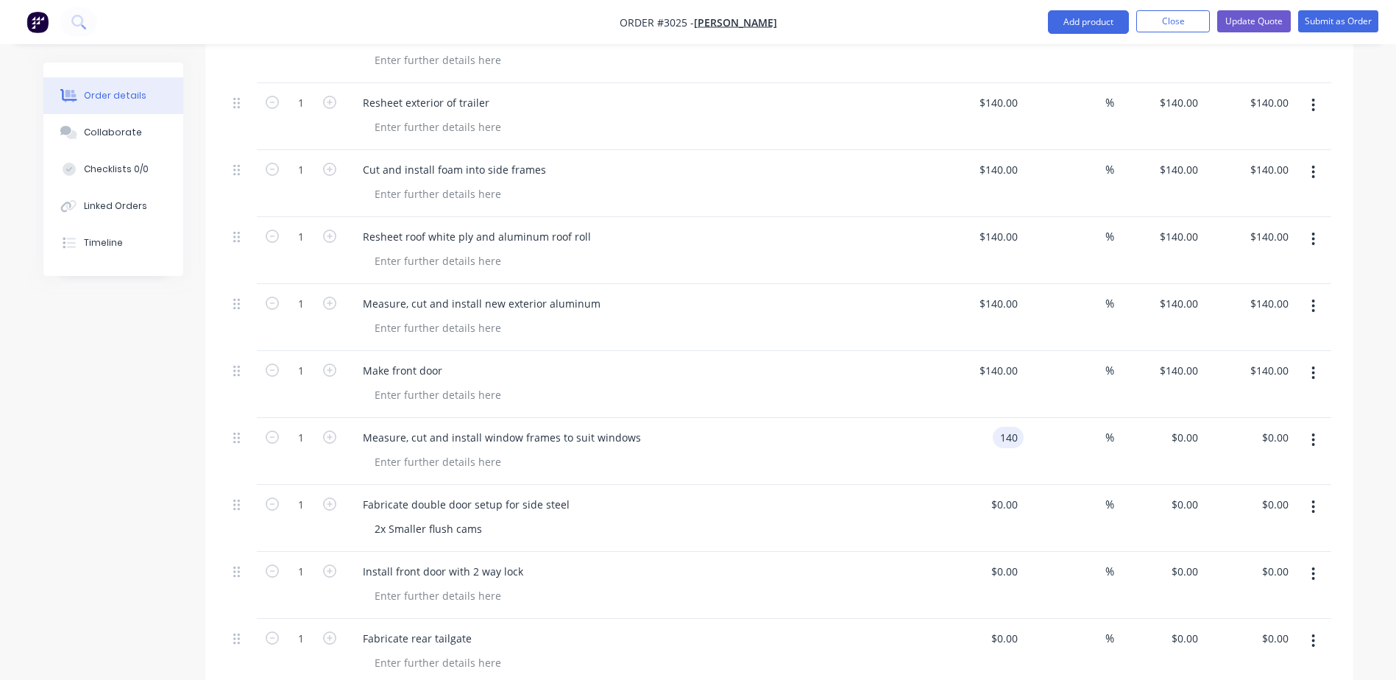
scroll to position [1325, 0]
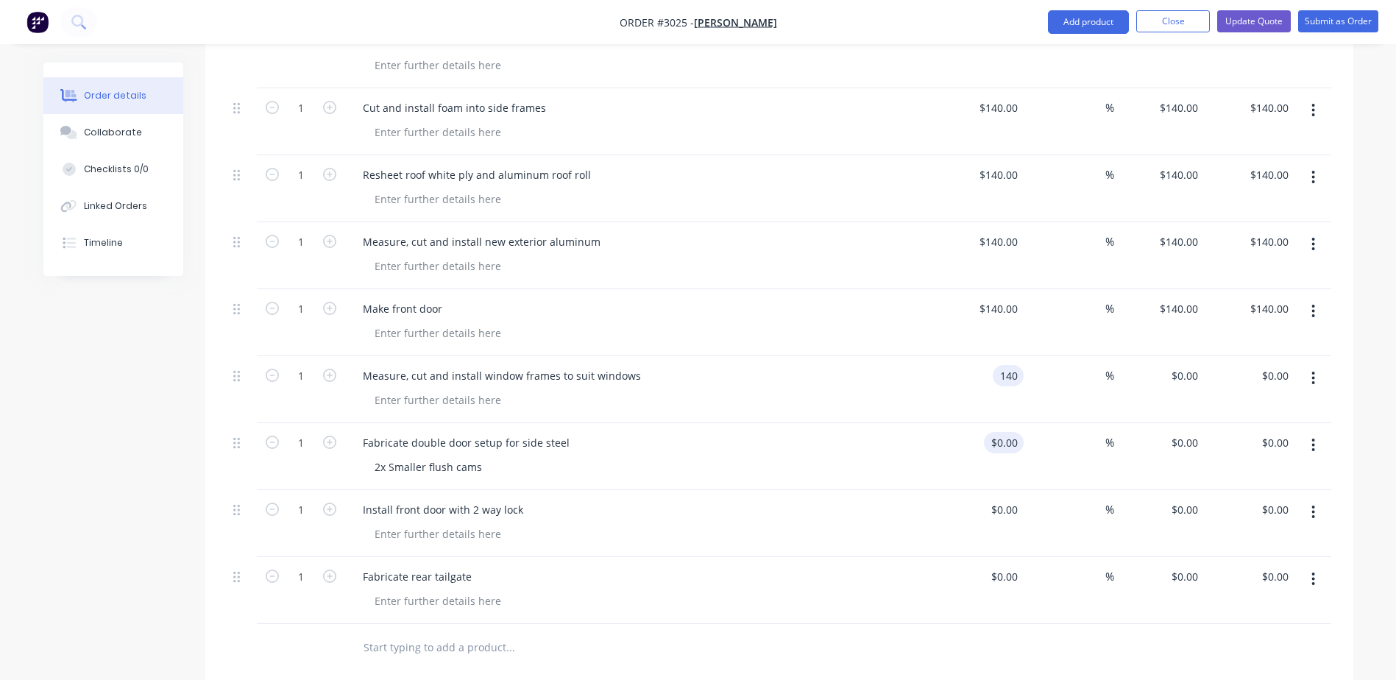
type input "$140.00"
click at [1015, 432] on input at bounding box center [1007, 442] width 34 height 21
paste input "140"
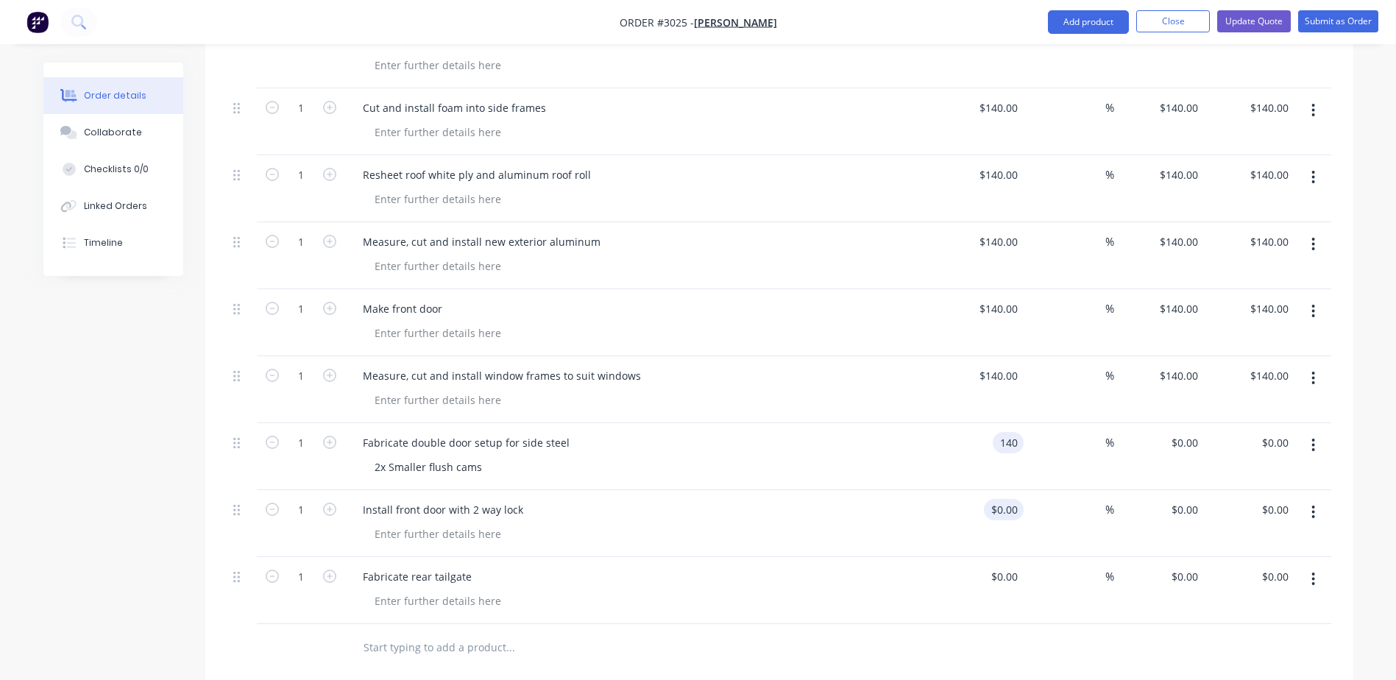
type input "$140.00"
click at [1016, 499] on input at bounding box center [1007, 509] width 34 height 21
paste input "140"
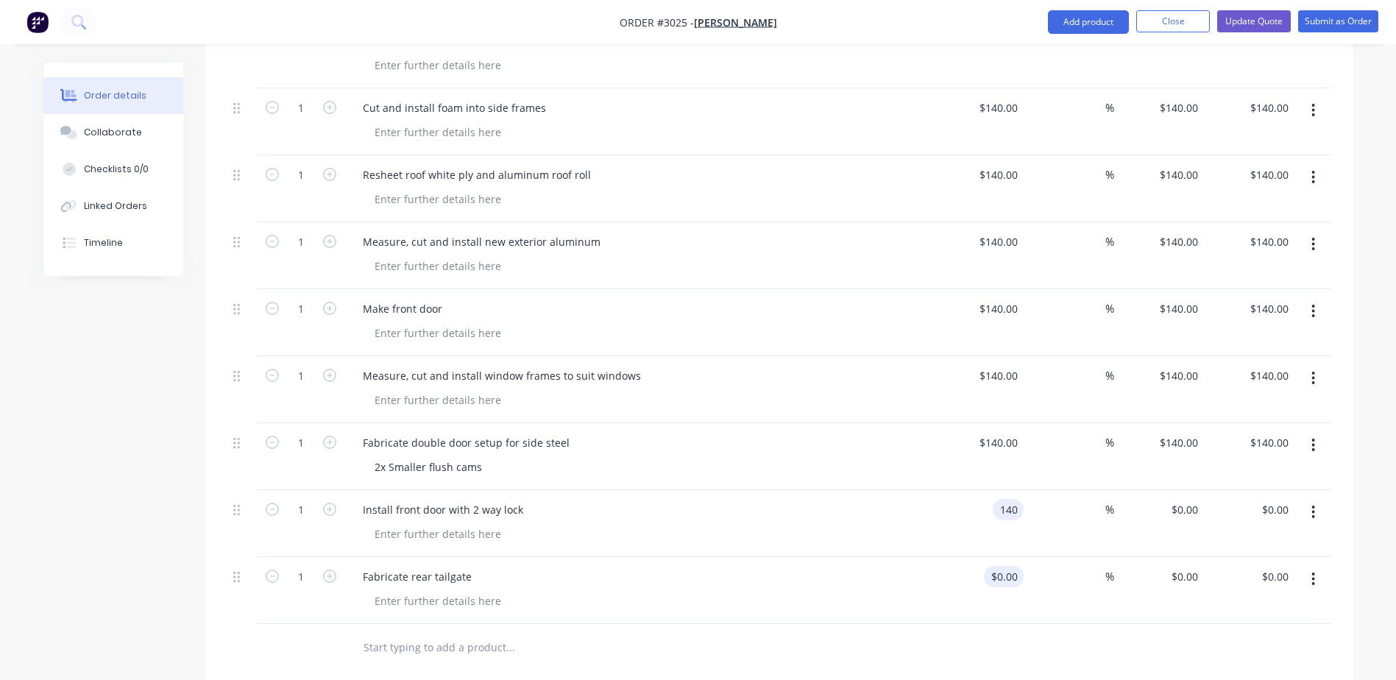
type input "$140.00"
click at [1012, 566] on input at bounding box center [1007, 576] width 34 height 21
paste input "140"
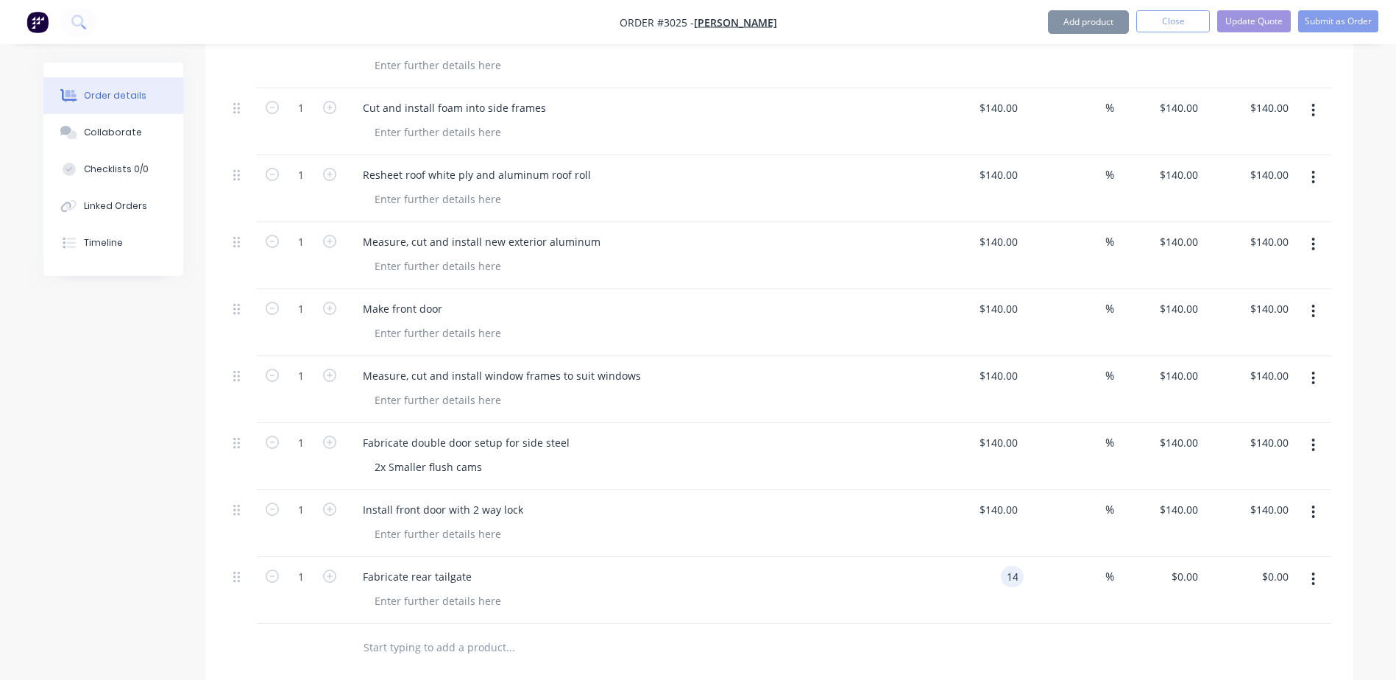
type input "$140.00"
click at [1023, 570] on div "$140.00 $140.00" at bounding box center [979, 590] width 91 height 67
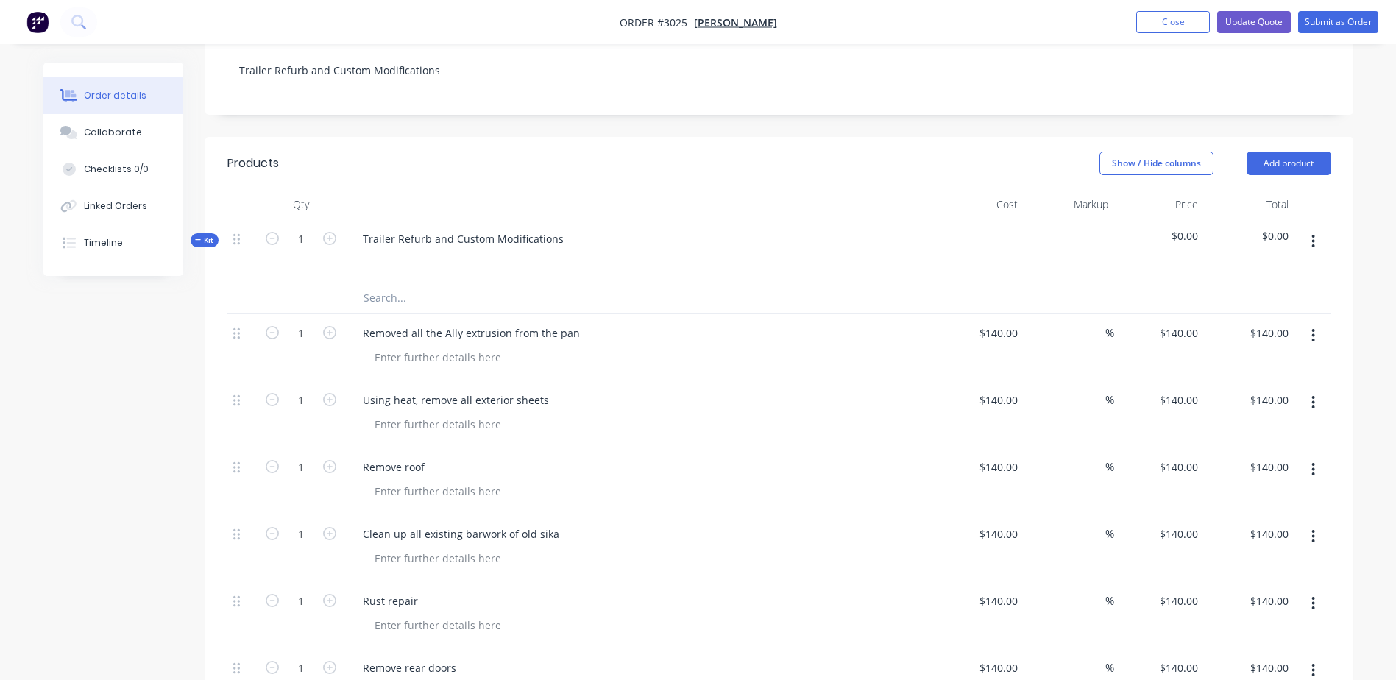
scroll to position [368, 0]
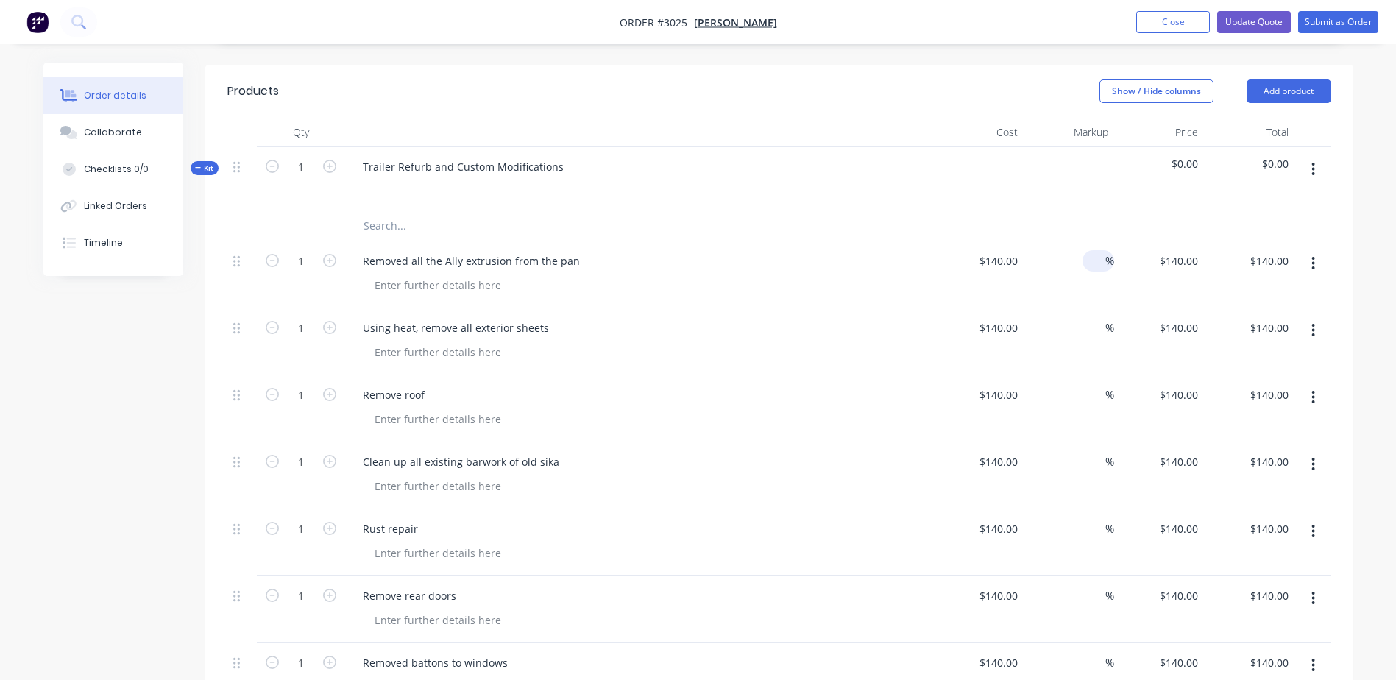
click at [1089, 250] on input at bounding box center [1096, 260] width 17 height 21
click at [1038, 218] on div at bounding box center [779, 226] width 1104 height 30
click at [808, 188] on div "Trailer Refurb and Custom Modifications" at bounding box center [639, 179] width 589 height 64
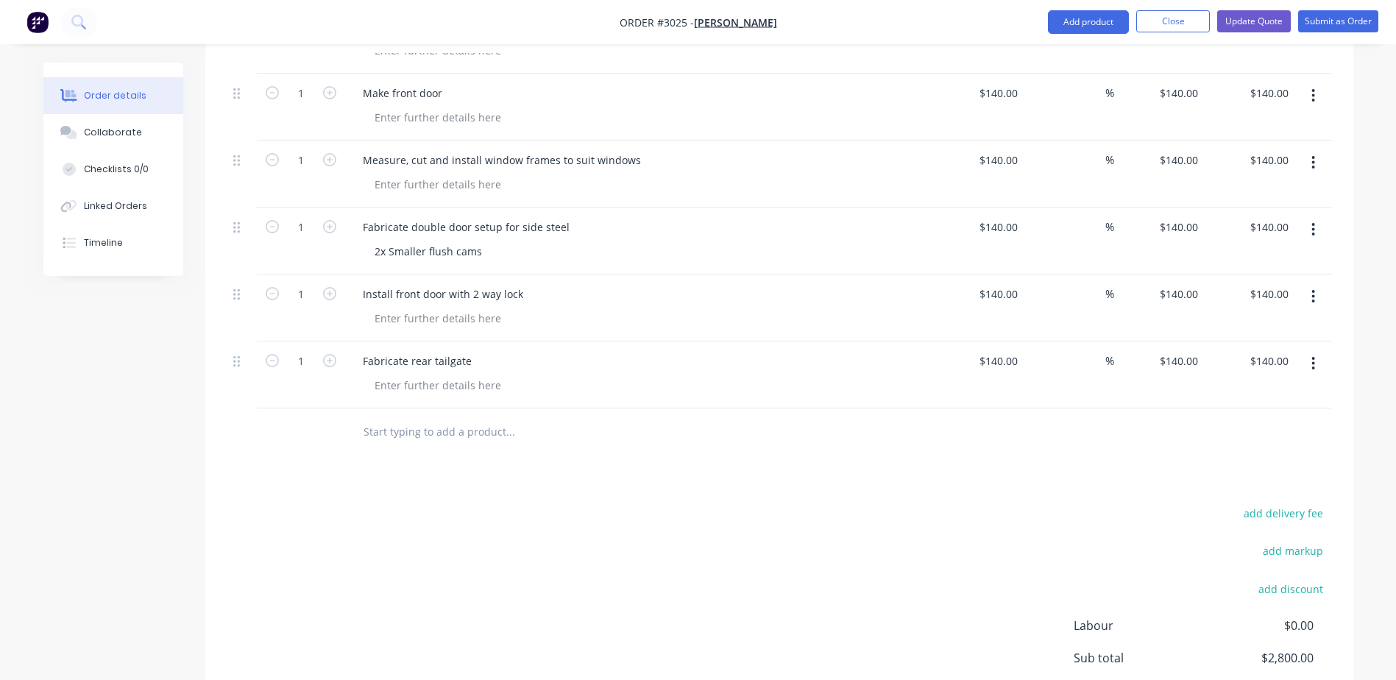
scroll to position [1545, 0]
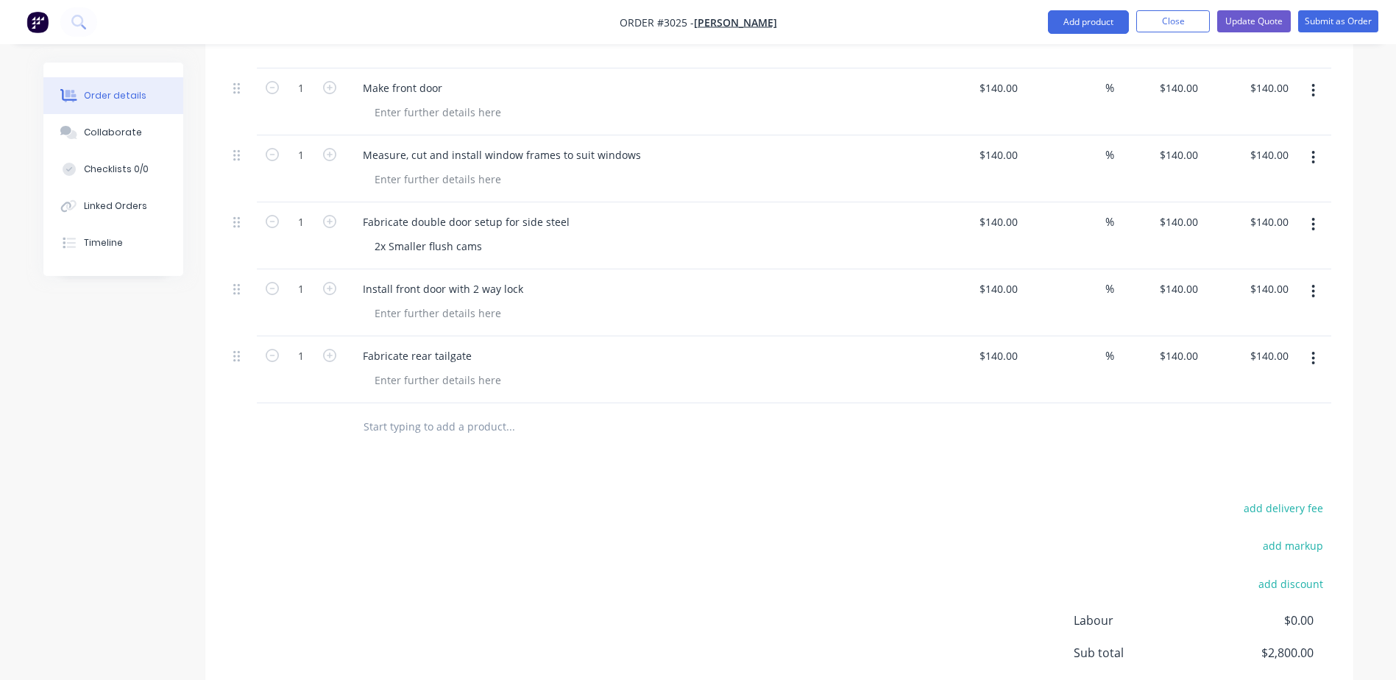
click at [415, 412] on input "text" at bounding box center [510, 426] width 294 height 29
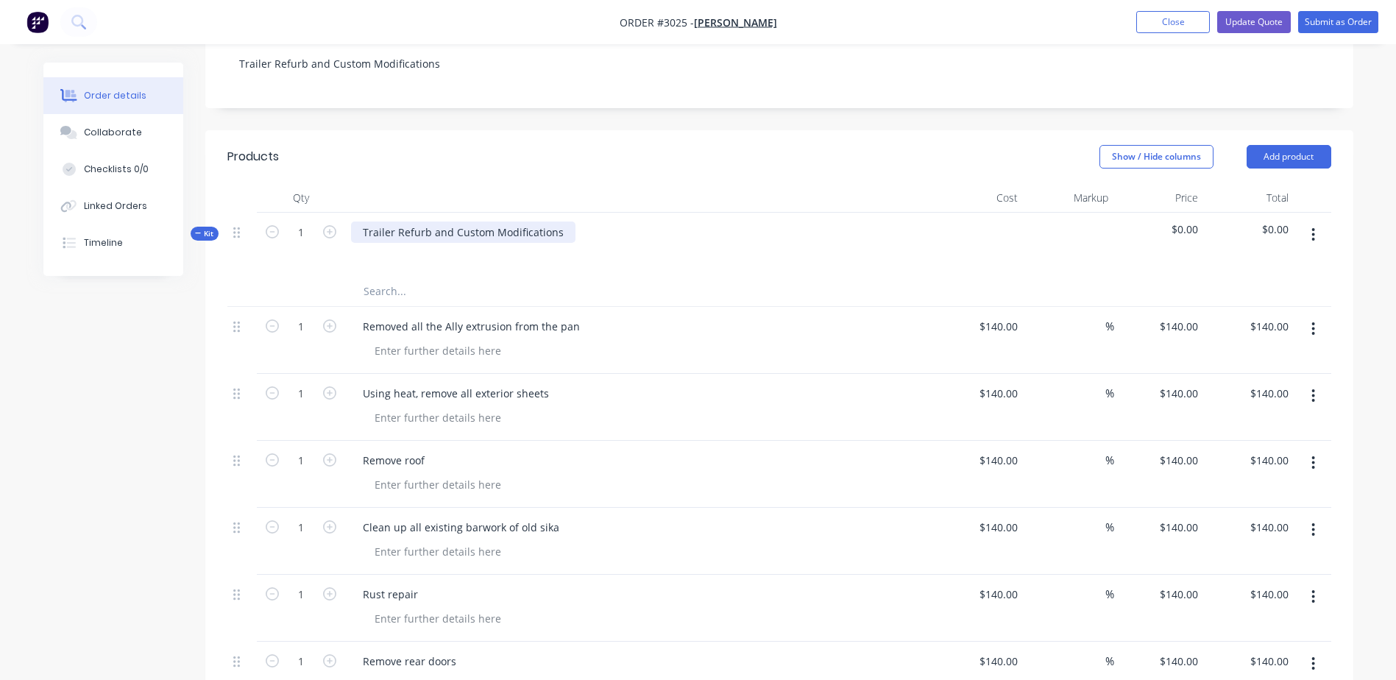
scroll to position [294, 0]
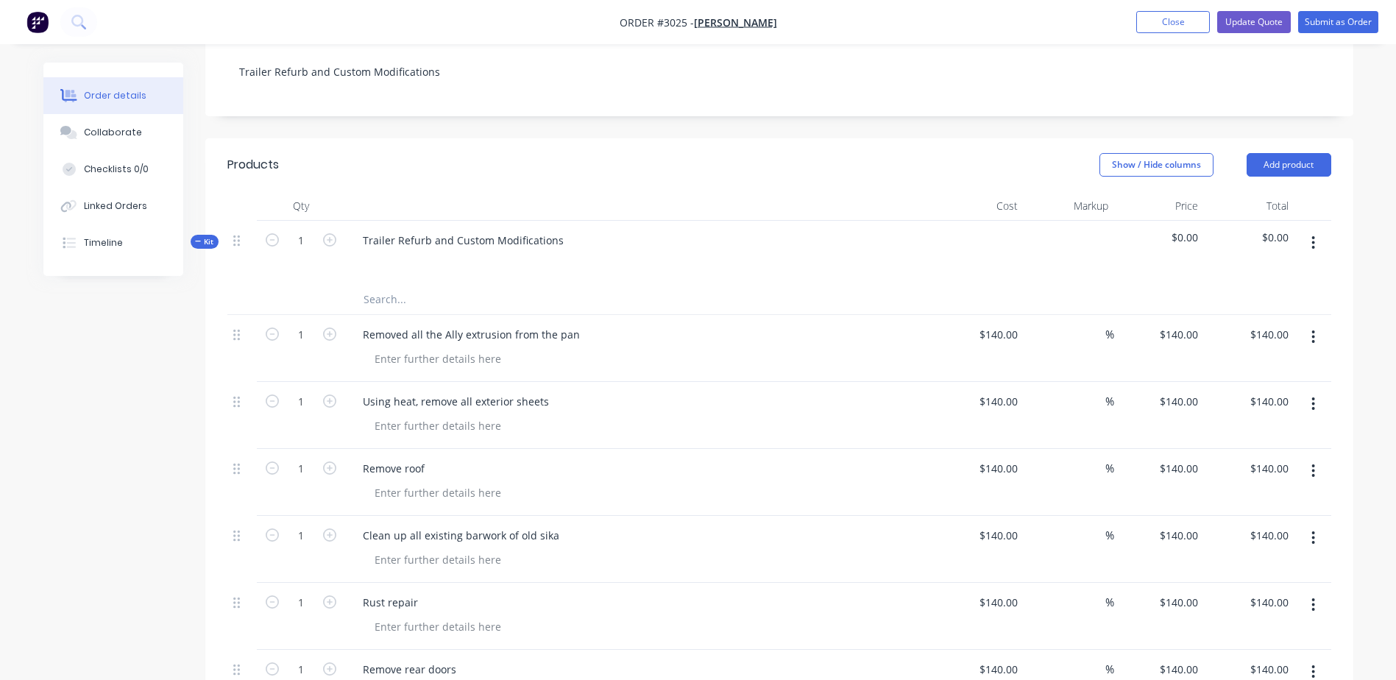
click at [494, 169] on header "Products Show / Hide columns Add product" at bounding box center [779, 164] width 1148 height 53
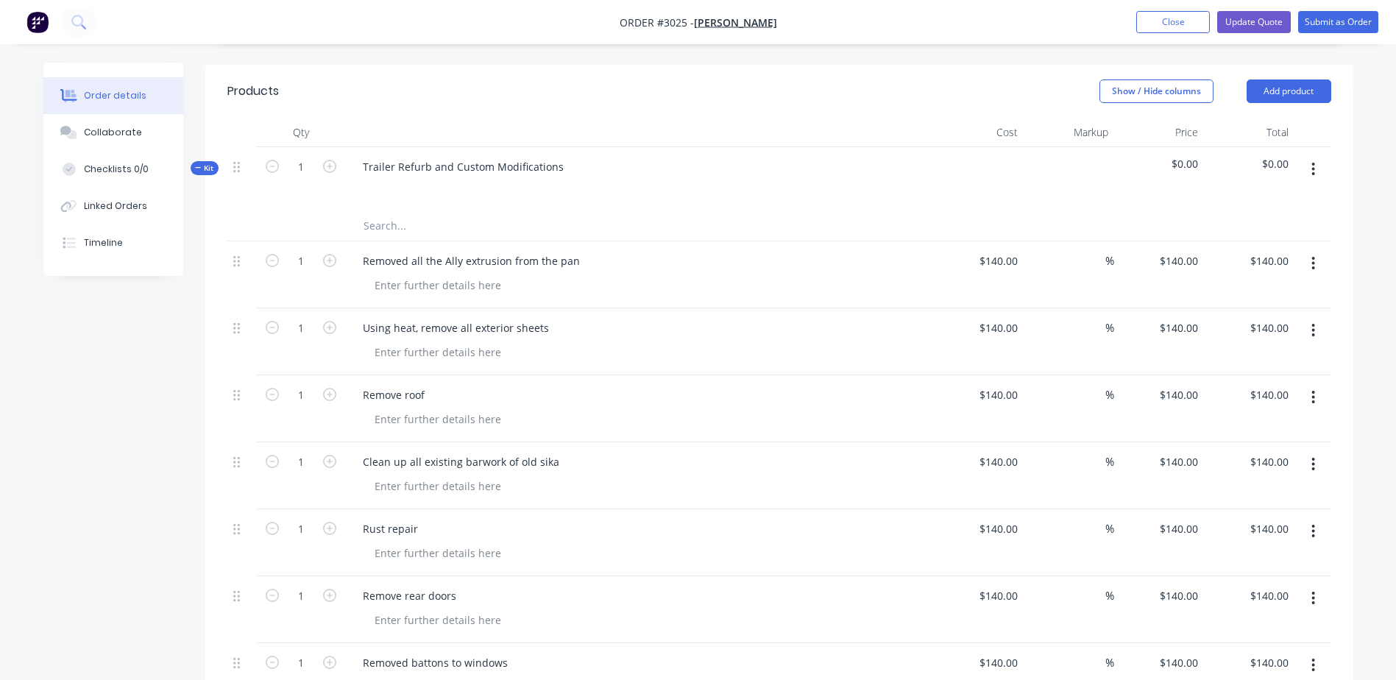
click at [1027, 147] on div at bounding box center [1069, 179] width 91 height 64
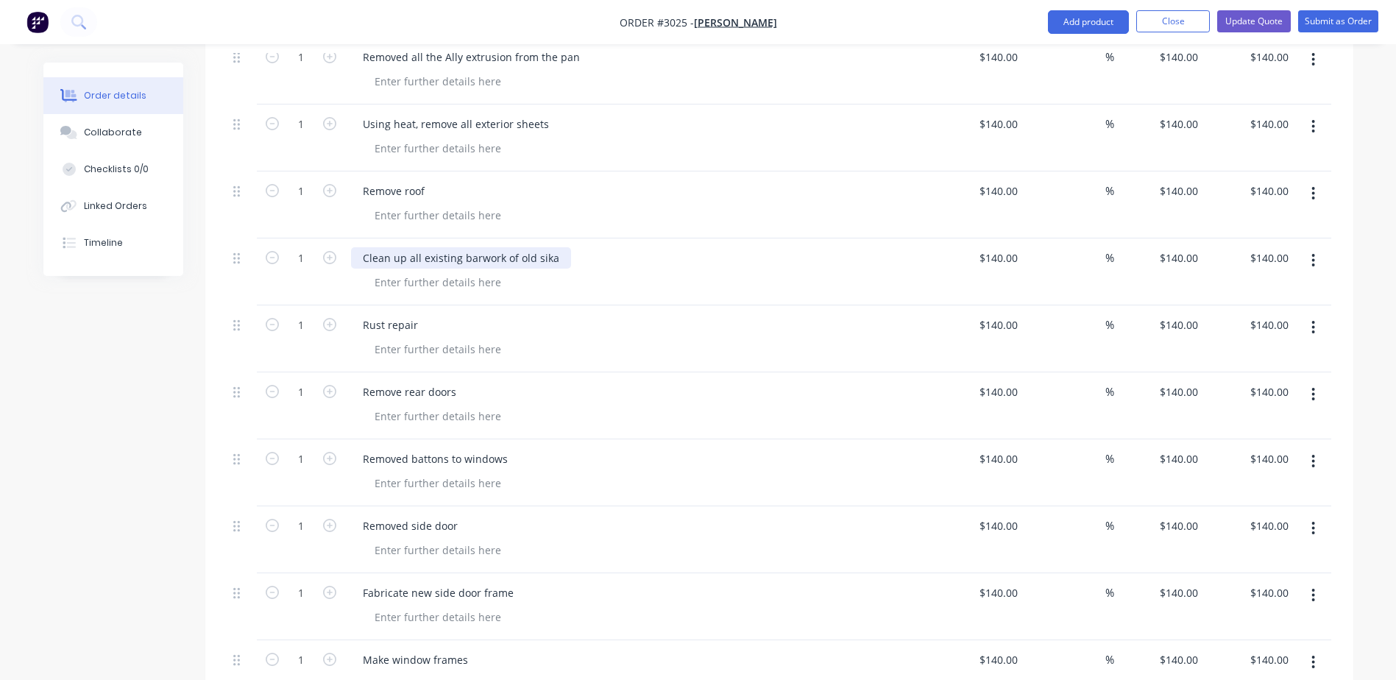
scroll to position [589, 0]
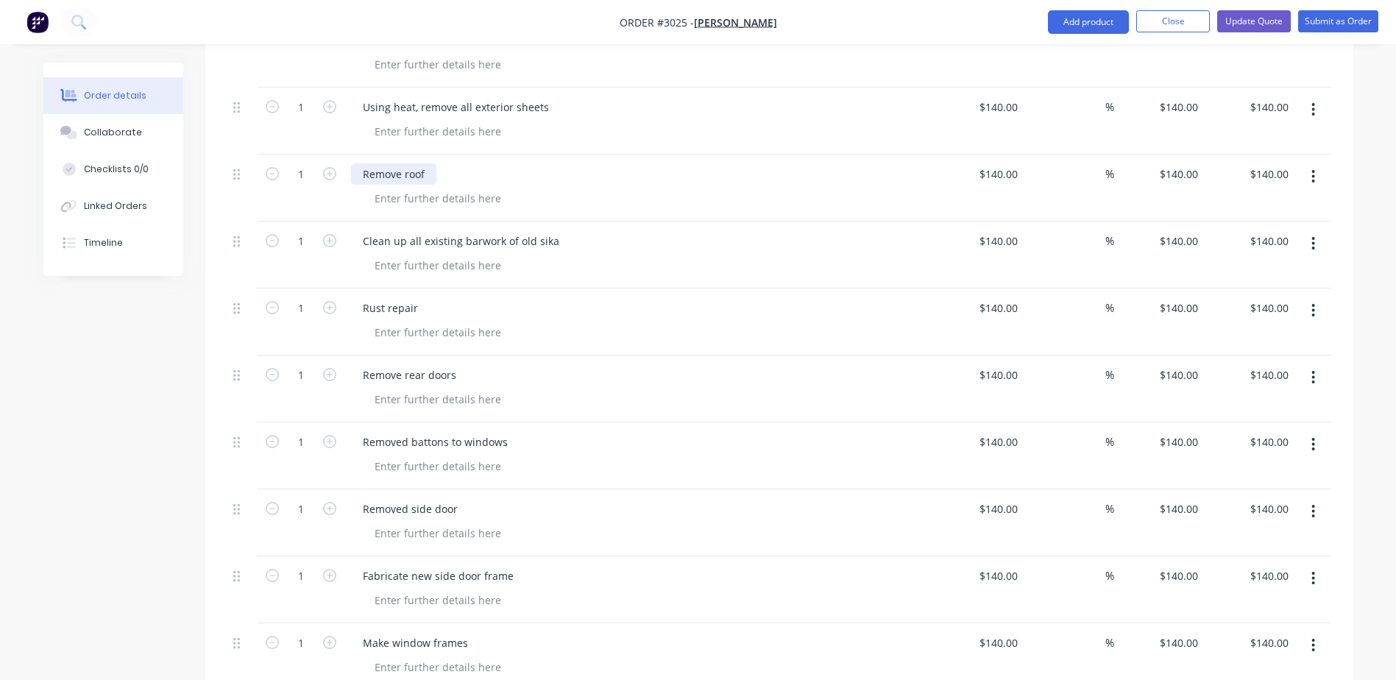
click at [425, 163] on div "Remove roof" at bounding box center [393, 173] width 85 height 21
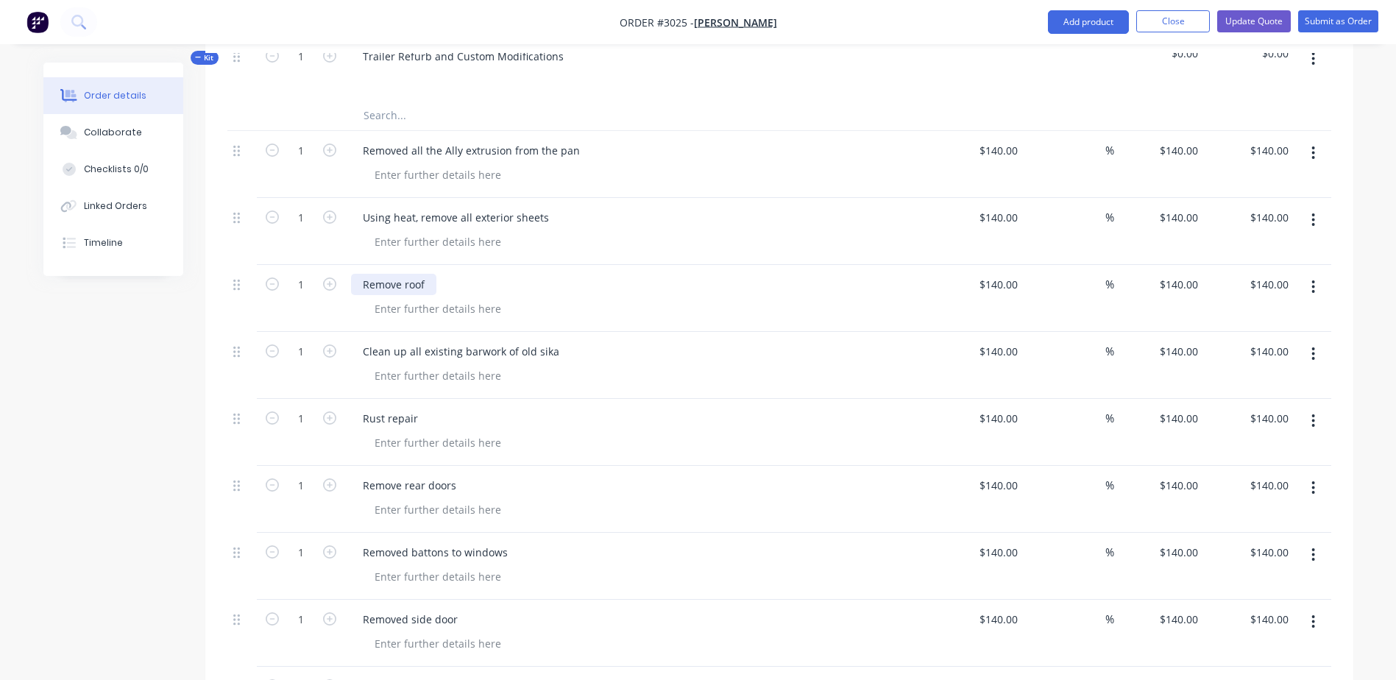
scroll to position [515, 0]
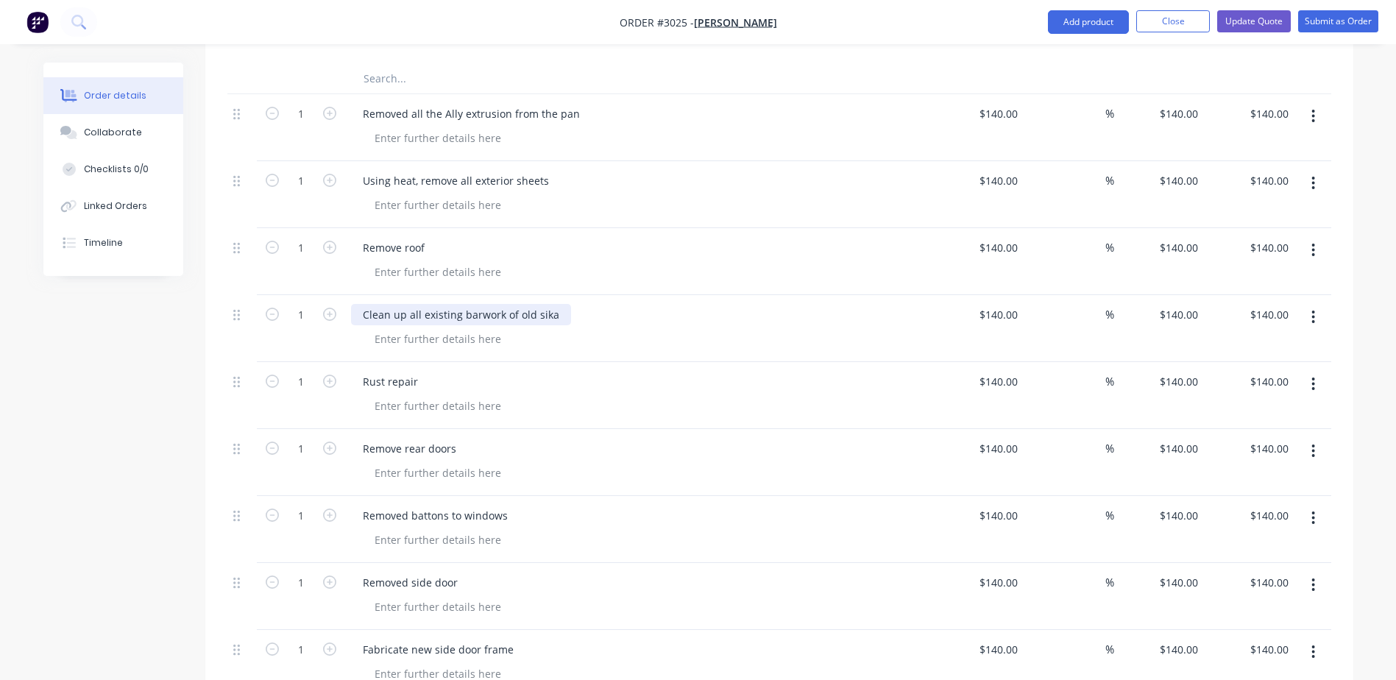
click at [492, 304] on div "Clean up all existing barwork of old sika" at bounding box center [461, 314] width 220 height 21
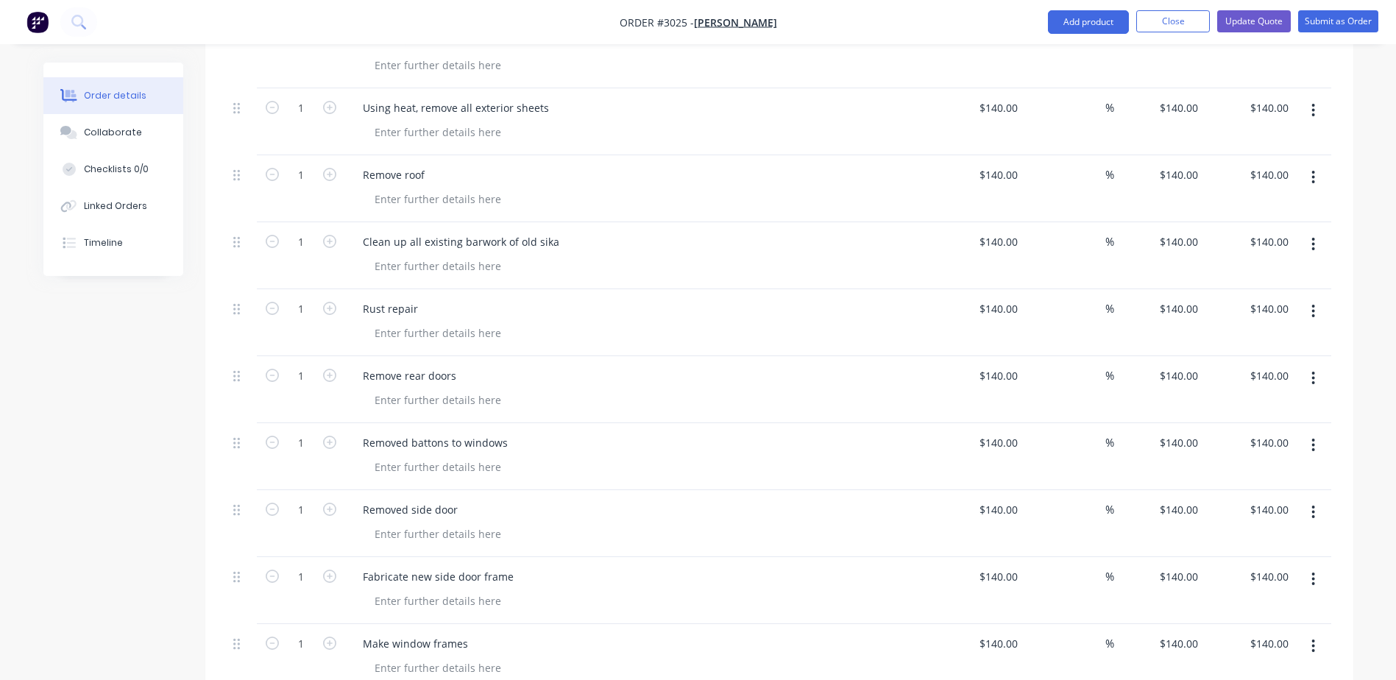
scroll to position [589, 0]
click at [548, 230] on div "Clean up all existing barwork of old sika" at bounding box center [461, 240] width 220 height 21
click at [552, 230] on div "Clean up all existing barwork of old sika" at bounding box center [461, 240] width 220 height 21
drag, startPoint x: 559, startPoint y: 221, endPoint x: 532, endPoint y: 213, distance: 28.2
click at [532, 230] on div "Clean up all existing barwork of old sika" at bounding box center [461, 240] width 220 height 21
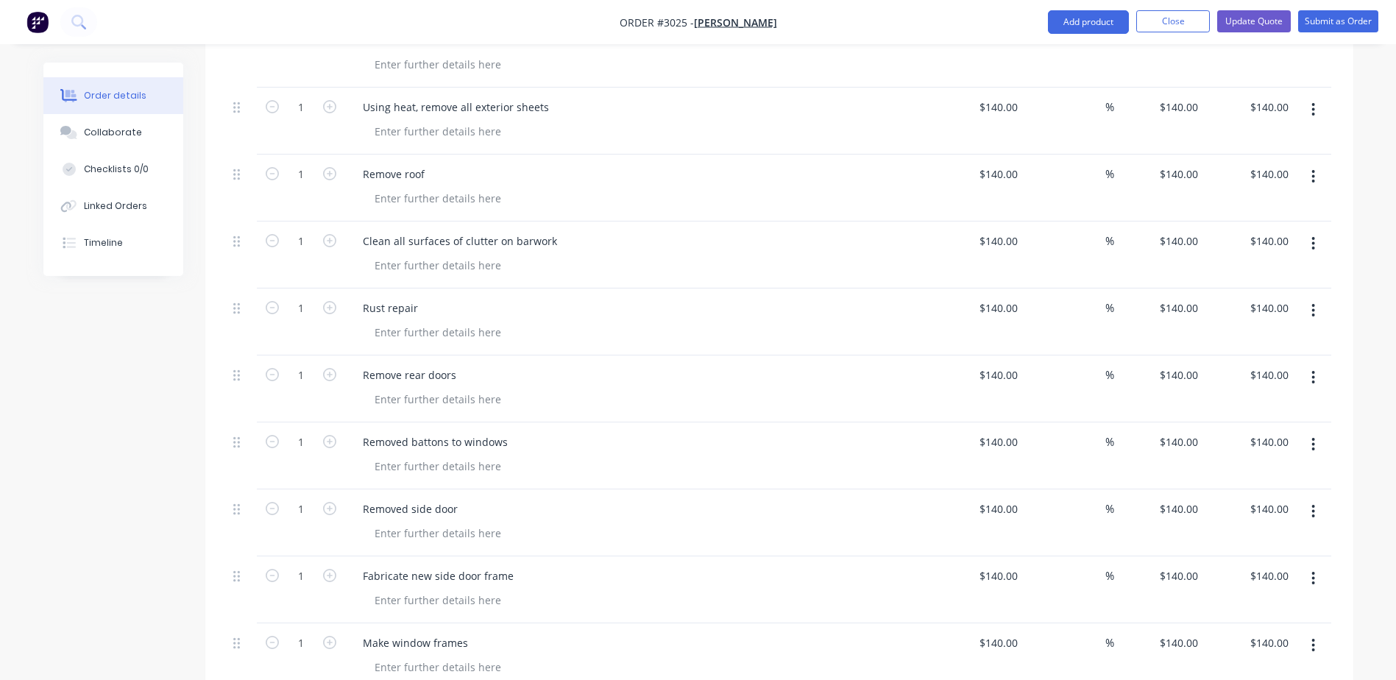
click at [447, 297] on div "Rust repair" at bounding box center [639, 307] width 577 height 21
click at [422, 297] on div "Rust repair" at bounding box center [390, 307] width 79 height 21
click at [428, 297] on div "Rust repair" at bounding box center [639, 307] width 577 height 21
click at [423, 297] on div "Rust repair" at bounding box center [390, 307] width 79 height 21
click at [500, 297] on div "Rust repair" at bounding box center [639, 307] width 577 height 21
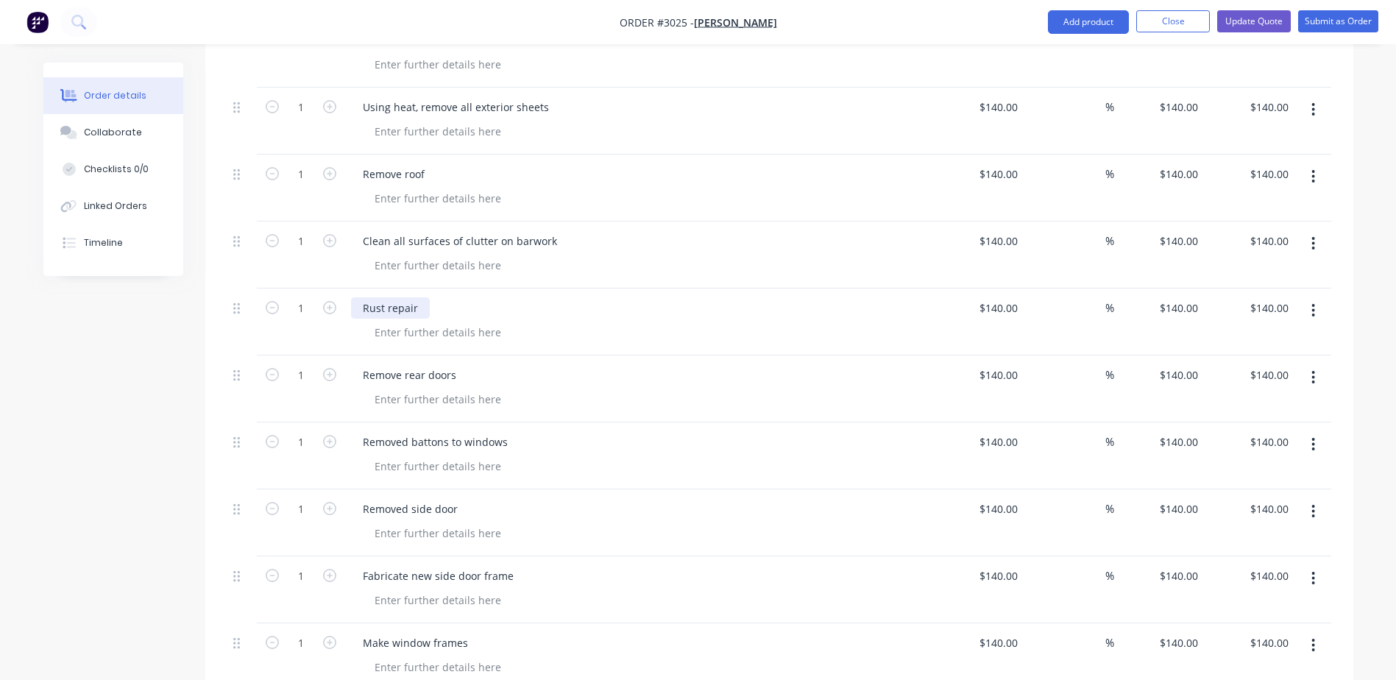
click at [413, 297] on div "Rust repair" at bounding box center [390, 307] width 79 height 21
drag, startPoint x: 485, startPoint y: 294, endPoint x: 418, endPoint y: 293, distance: 67.0
click at [481, 297] on div "Rust repair" at bounding box center [639, 307] width 577 height 21
click at [422, 297] on div "Rust repair" at bounding box center [390, 307] width 79 height 21
click at [479, 297] on div "Rust repair" at bounding box center [639, 307] width 577 height 21
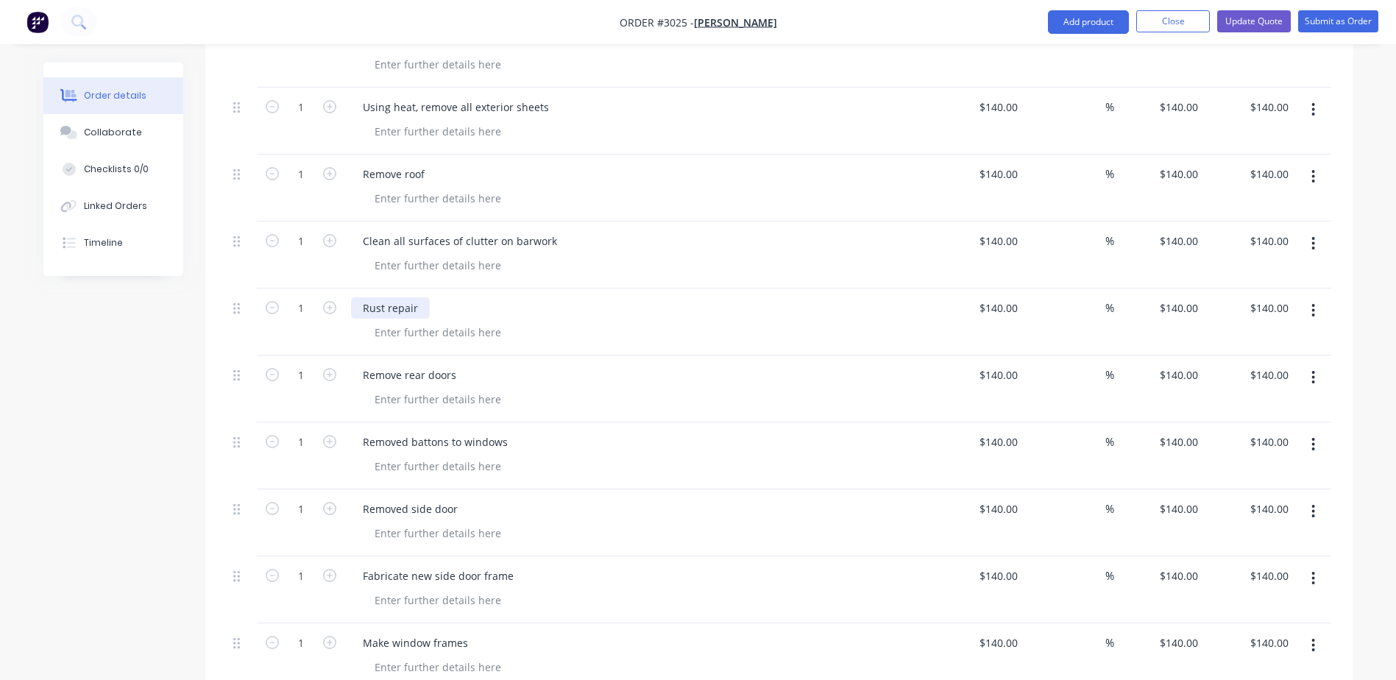
click at [423, 297] on div "Rust repair" at bounding box center [390, 307] width 79 height 21
drag, startPoint x: 650, startPoint y: 350, endPoint x: 659, endPoint y: 374, distance: 26.1
click at [650, 364] on div "Remove rear doors" at bounding box center [639, 374] width 577 height 21
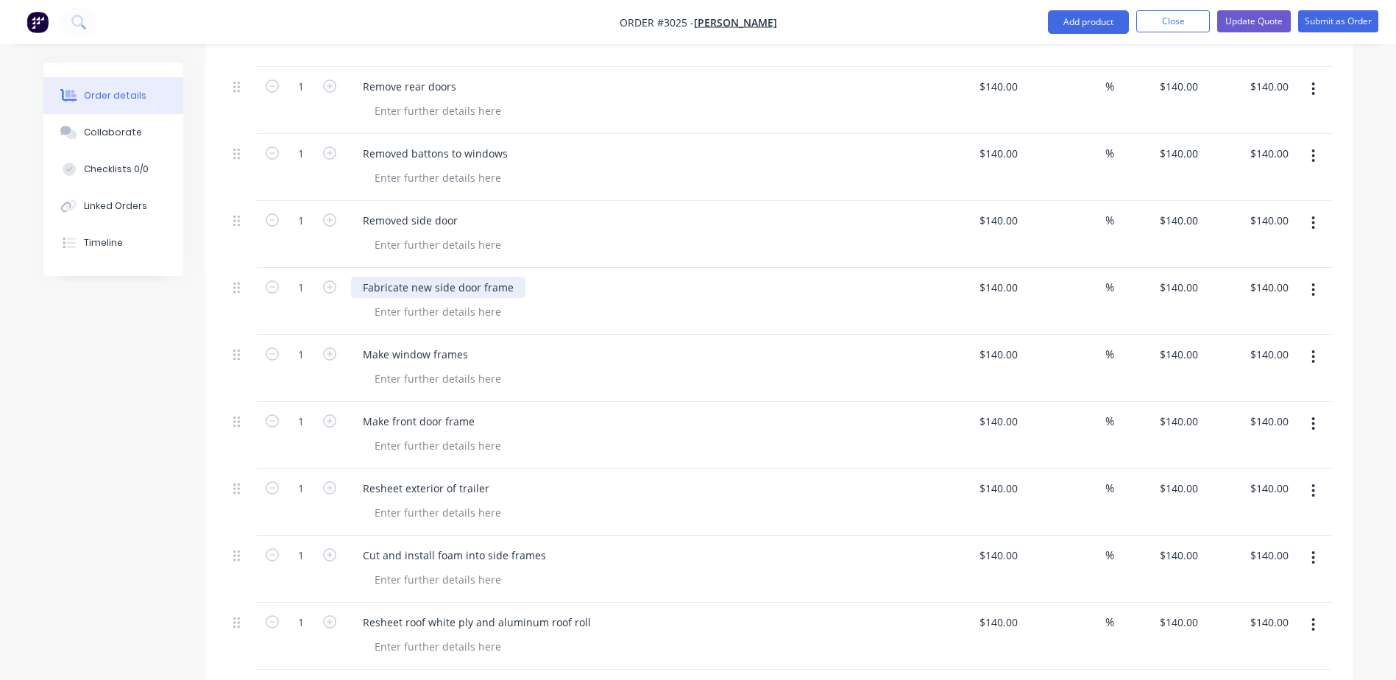
scroll to position [883, 0]
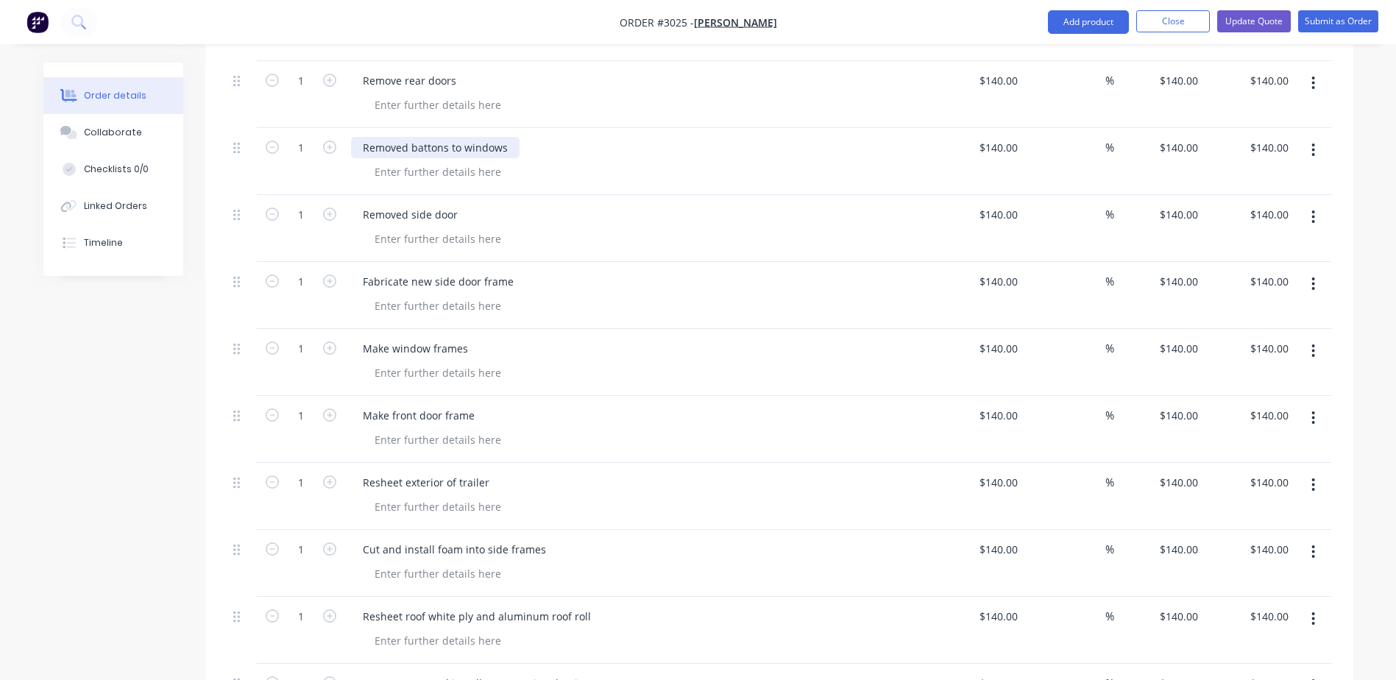
click at [451, 137] on div "Removed battons to windows" at bounding box center [435, 147] width 169 height 21
click at [453, 137] on div "Removed battons to windows" at bounding box center [435, 147] width 169 height 21
click at [451, 137] on div "Removed battons to windows" at bounding box center [435, 147] width 169 height 21
click at [452, 137] on div "Removed battons to windows" at bounding box center [435, 147] width 169 height 21
click at [450, 137] on div "Removed battons to windows" at bounding box center [435, 147] width 169 height 21
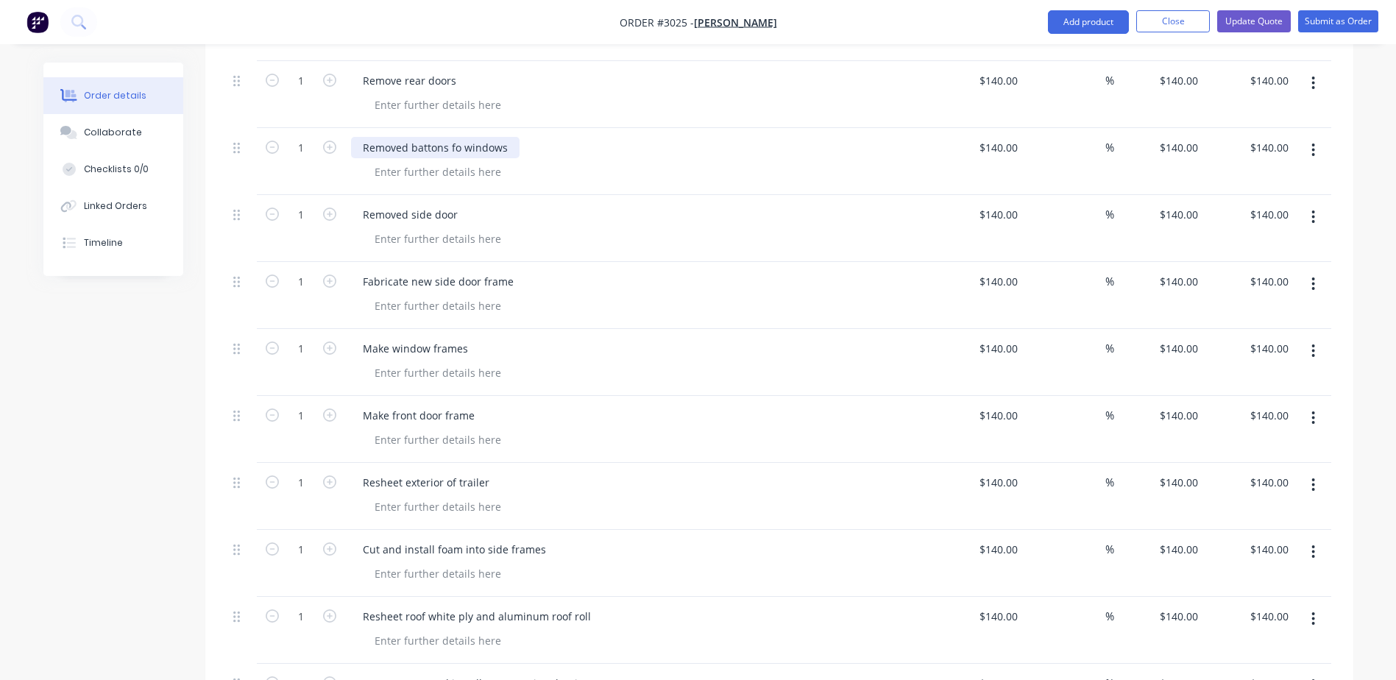
click at [458, 137] on div "Removed battons fo windows" at bounding box center [435, 147] width 169 height 21
click at [514, 161] on div at bounding box center [645, 171] width 565 height 21
click at [514, 137] on div "Removed battons for windows" at bounding box center [437, 147] width 173 height 21
click at [583, 137] on div "Removed battons for windows" at bounding box center [639, 147] width 577 height 21
click at [442, 137] on div "Removed battons for windows" at bounding box center [437, 147] width 173 height 21
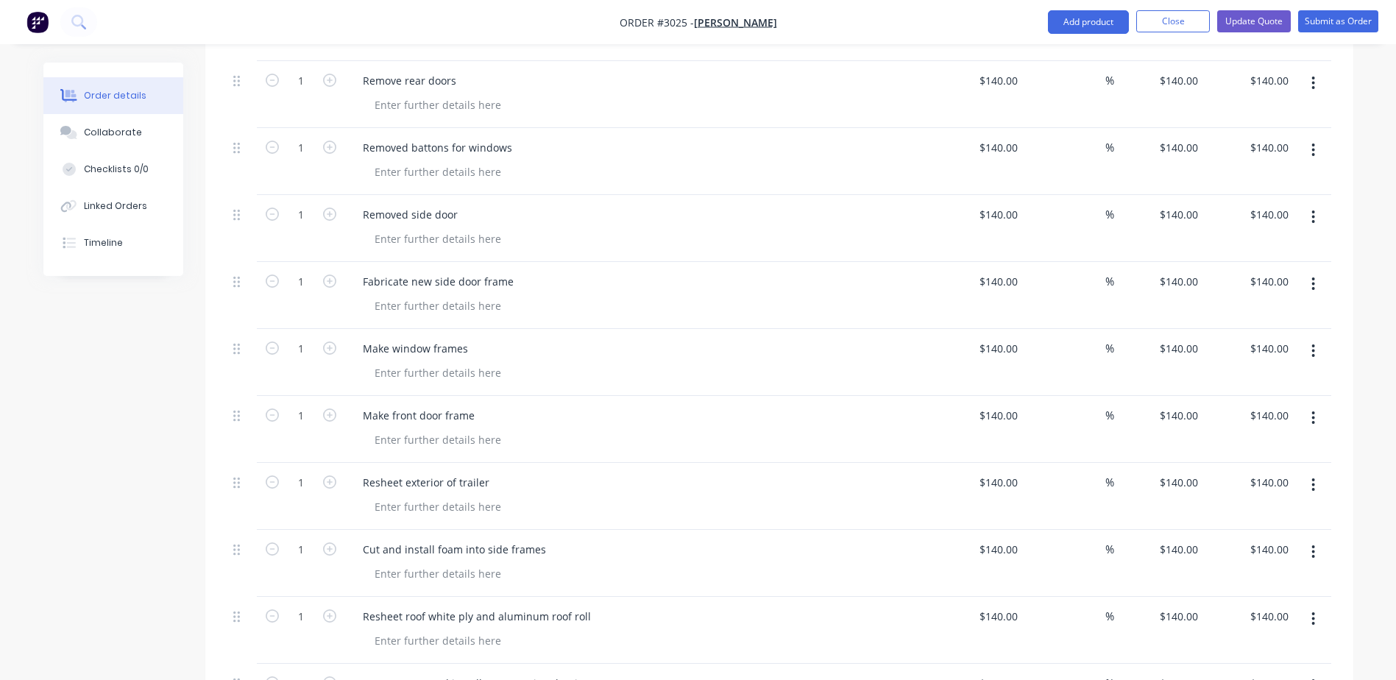
click at [695, 170] on div "Removed battons for windows" at bounding box center [639, 161] width 589 height 67
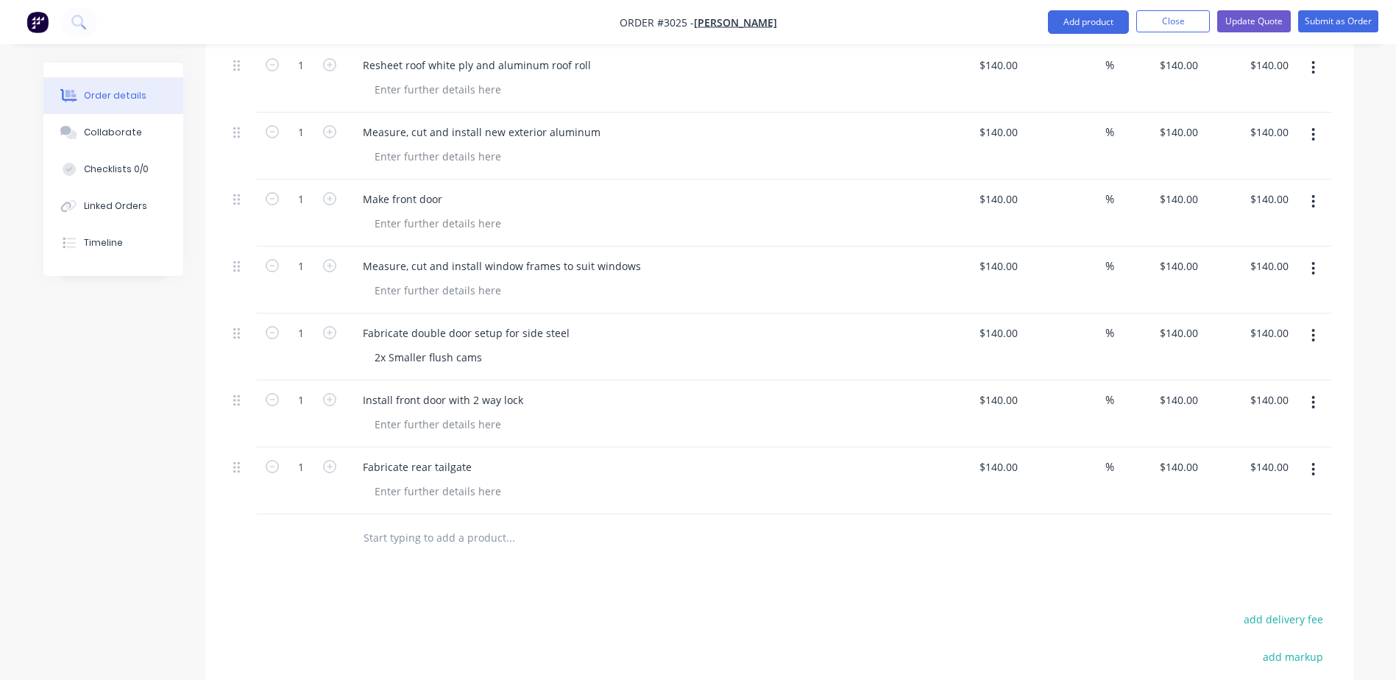
scroll to position [1398, 0]
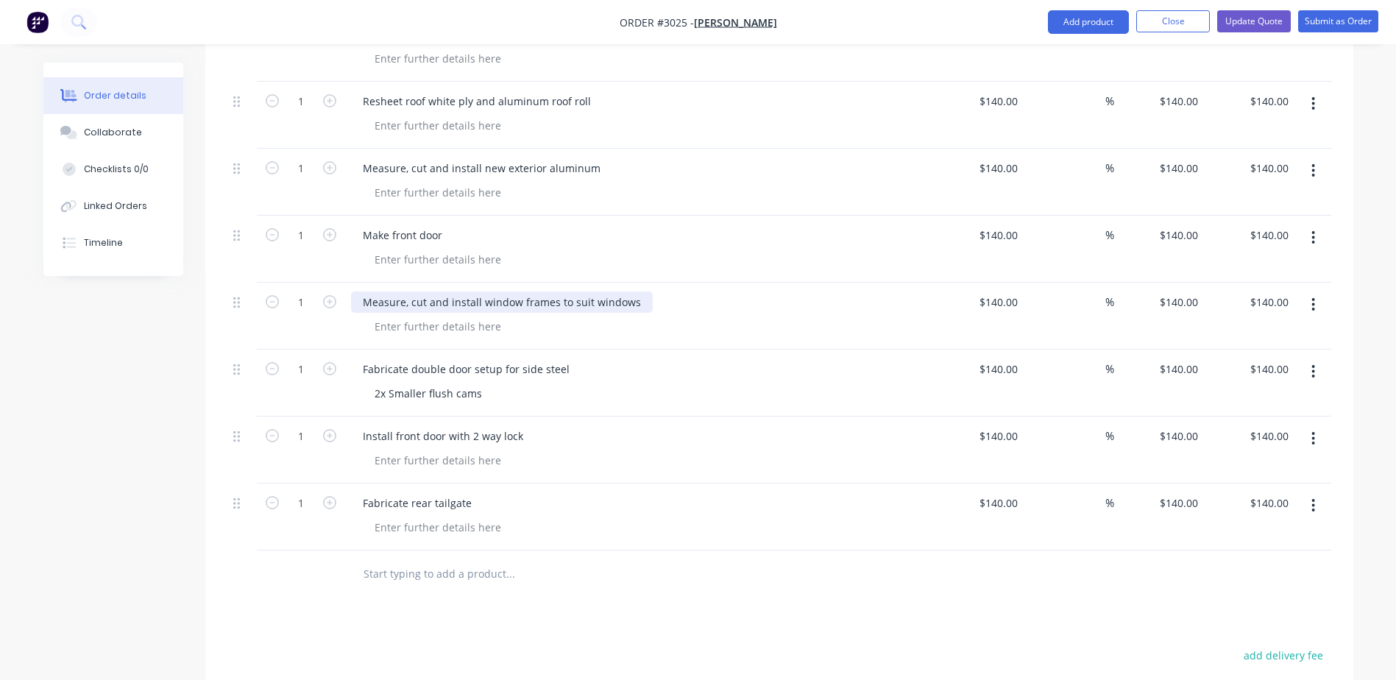
click at [627, 291] on div "Measure, cut and install window frames to suit windows" at bounding box center [502, 301] width 302 height 21
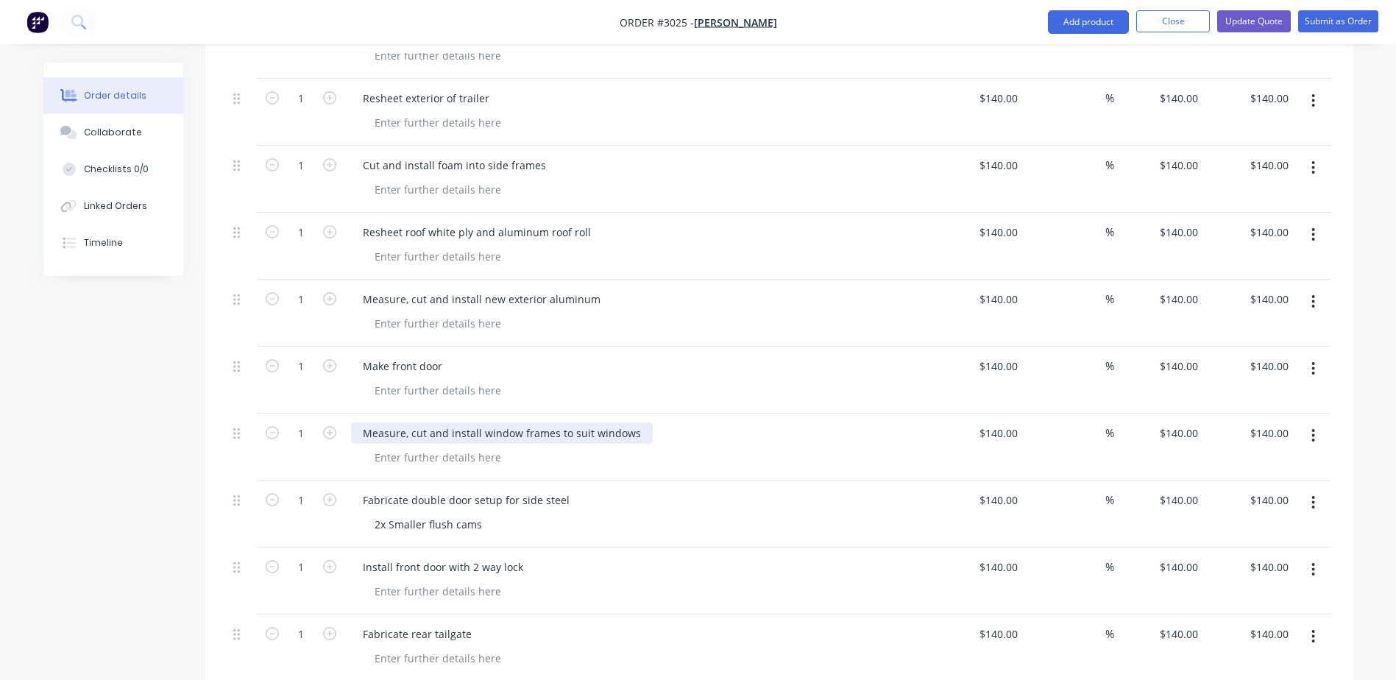
scroll to position [1251, 0]
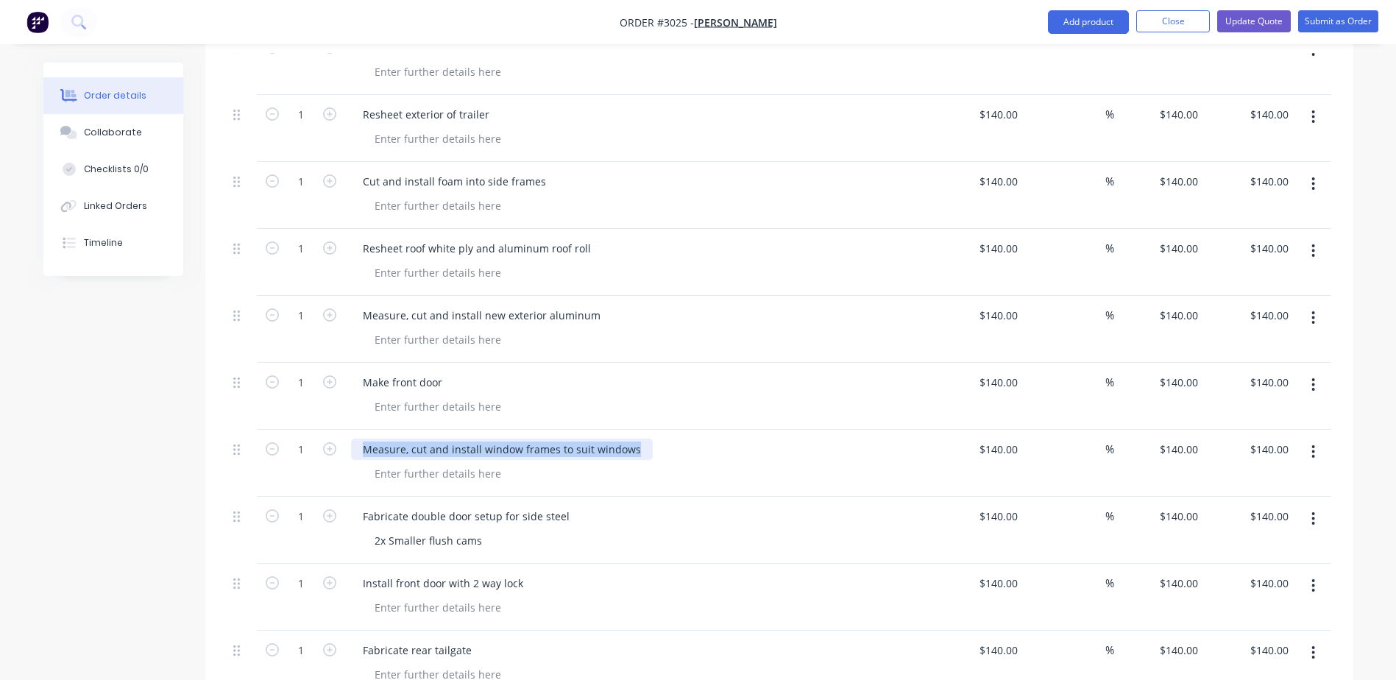
drag, startPoint x: 639, startPoint y: 431, endPoint x: 364, endPoint y: 435, distance: 274.5
click at [364, 439] on div "Measure, cut and install window frames to suit windows" at bounding box center [502, 449] width 302 height 21
click at [722, 396] on div at bounding box center [645, 406] width 565 height 21
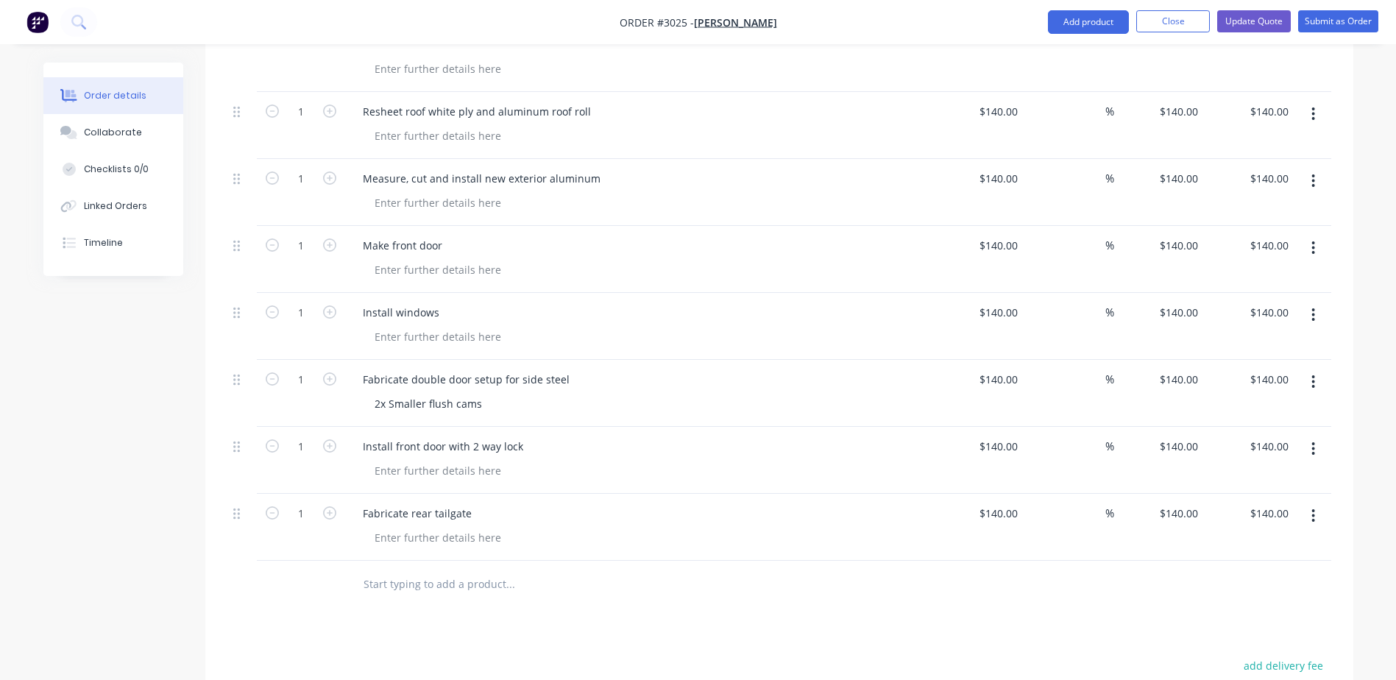
scroll to position [1398, 0]
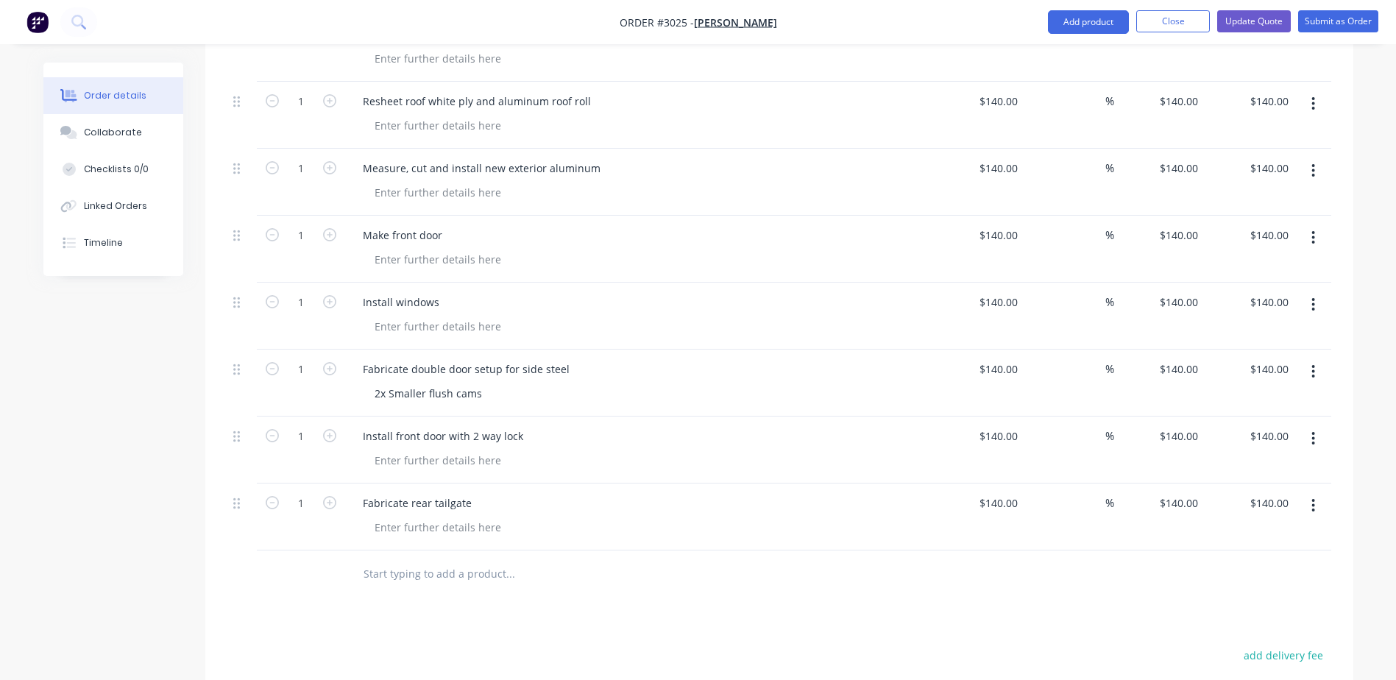
click at [464, 559] on input "text" at bounding box center [510, 573] width 294 height 29
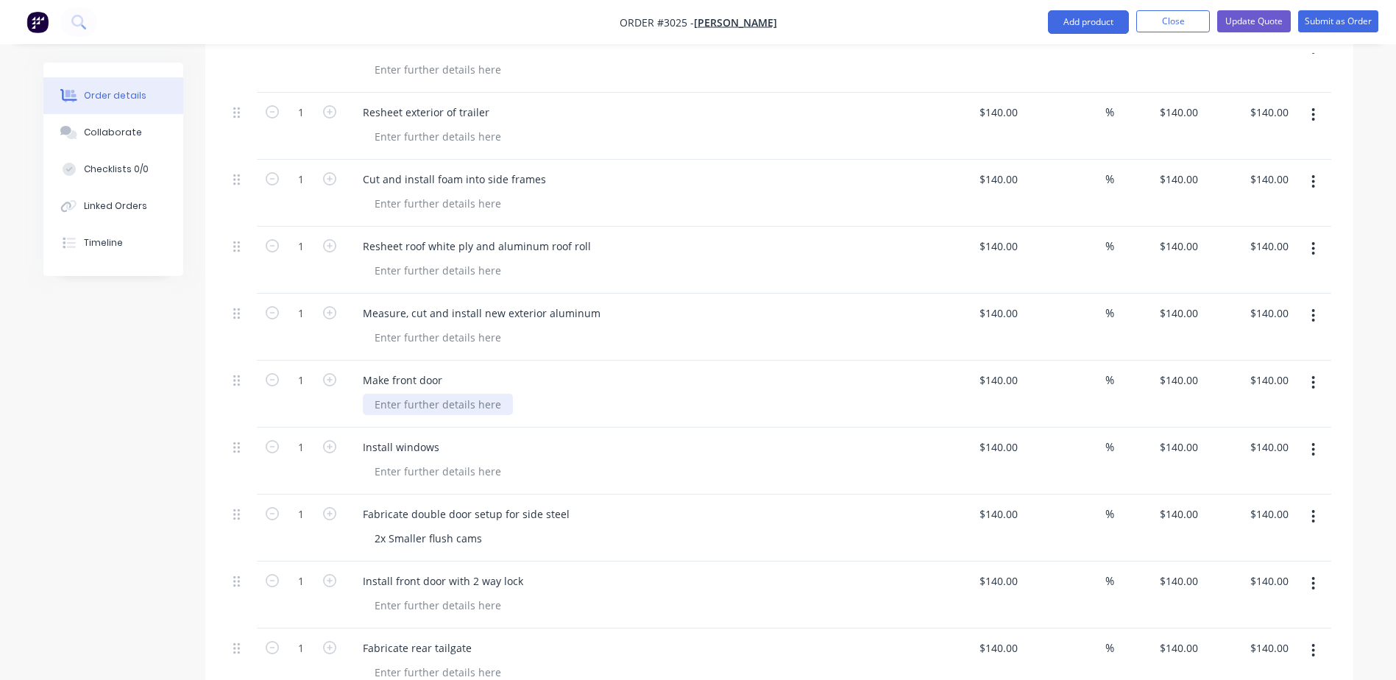
scroll to position [1251, 0]
drag, startPoint x: 386, startPoint y: 356, endPoint x: 366, endPoint y: 364, distance: 21.5
click at [366, 372] on div "Make front door" at bounding box center [402, 382] width 103 height 21
click at [531, 463] on div at bounding box center [645, 473] width 565 height 21
click at [570, 171] on div "Cut and install foam into side frames" at bounding box center [639, 181] width 577 height 21
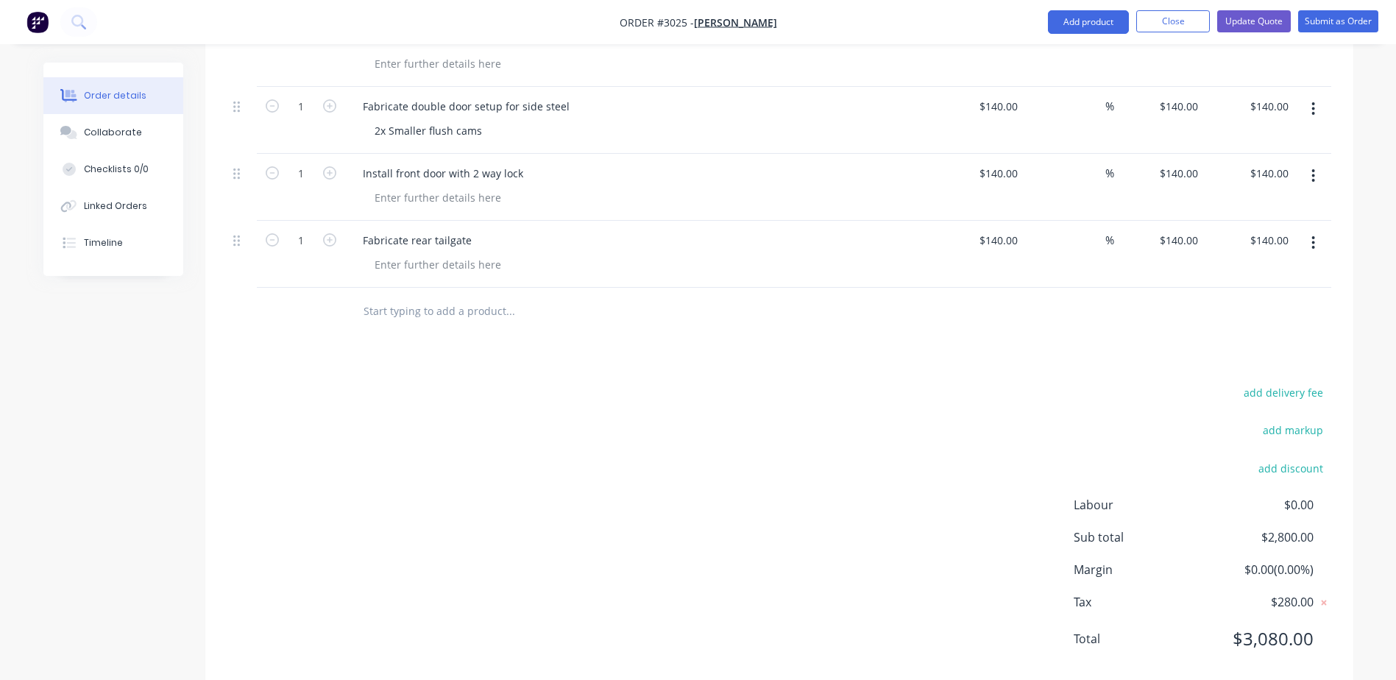
scroll to position [1671, 0]
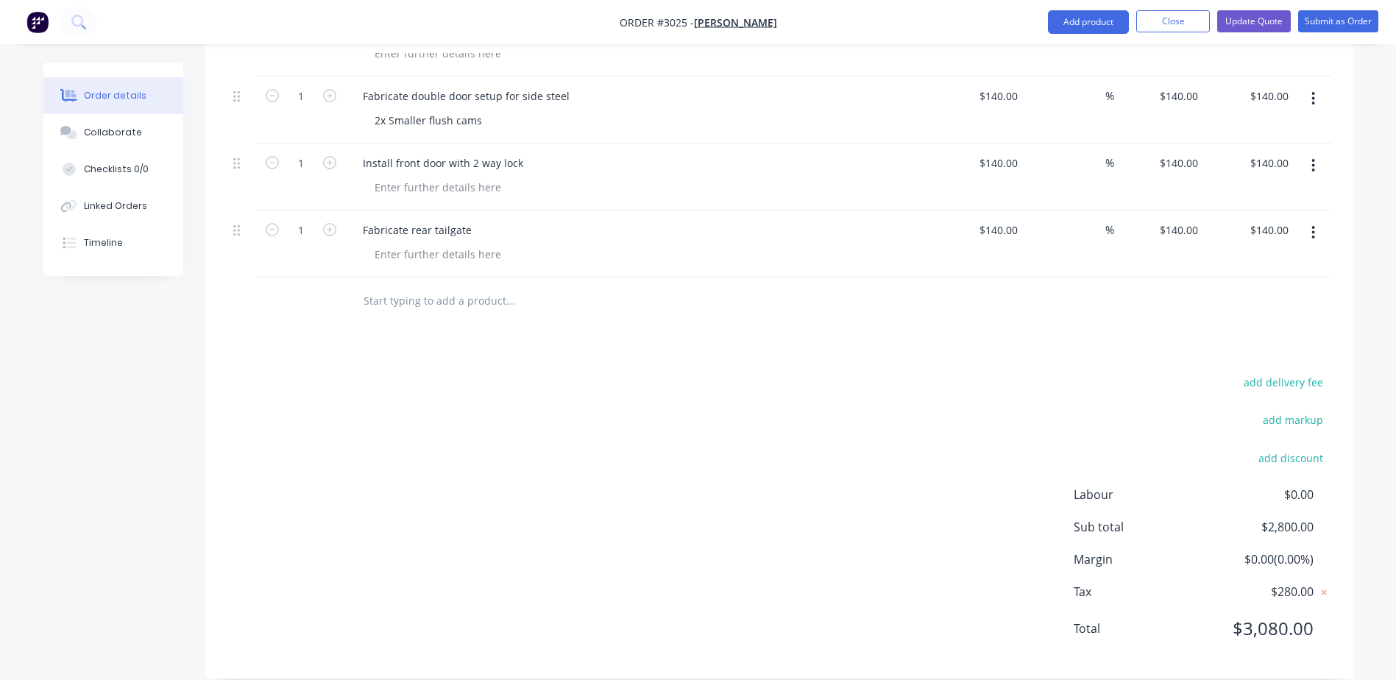
click at [400, 294] on input "text" at bounding box center [510, 300] width 294 height 29
